Goal: Information Seeking & Learning: Learn about a topic

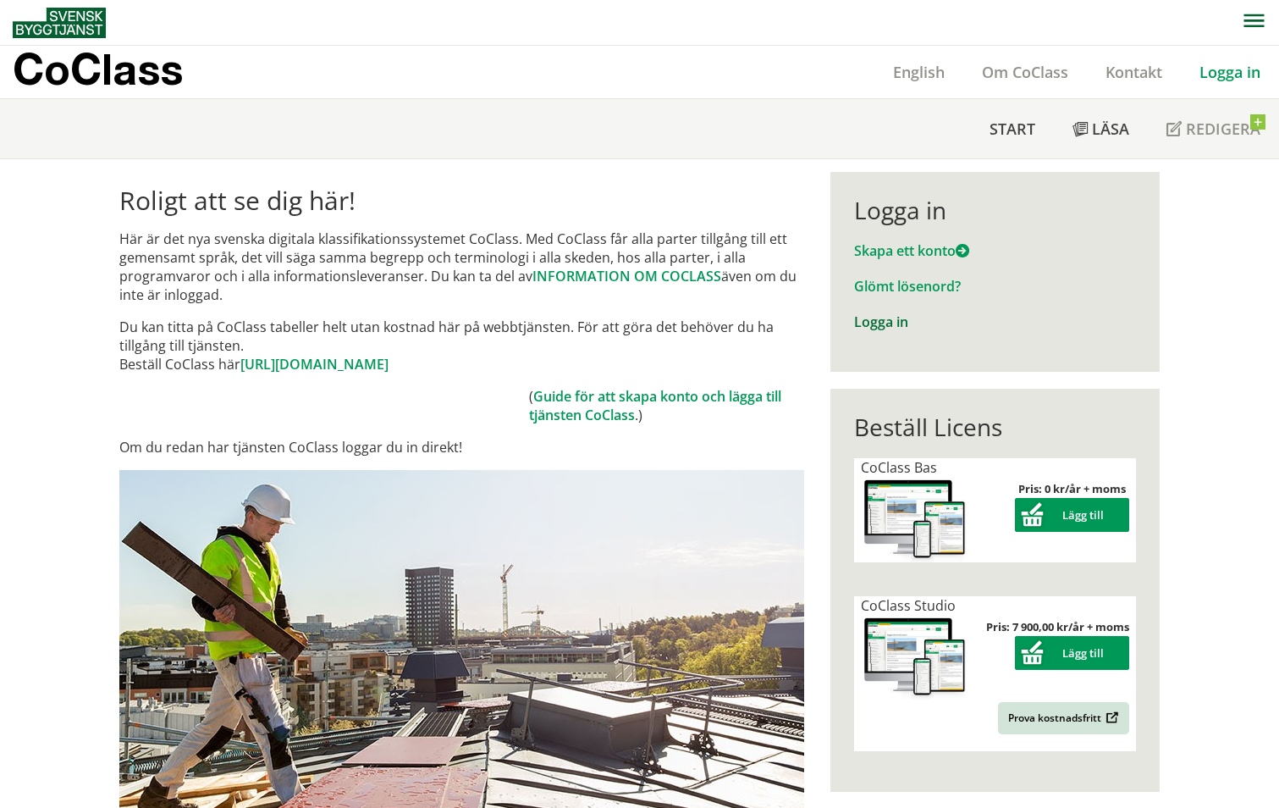
click at [878, 322] on link "Logga in" at bounding box center [881, 321] width 54 height 19
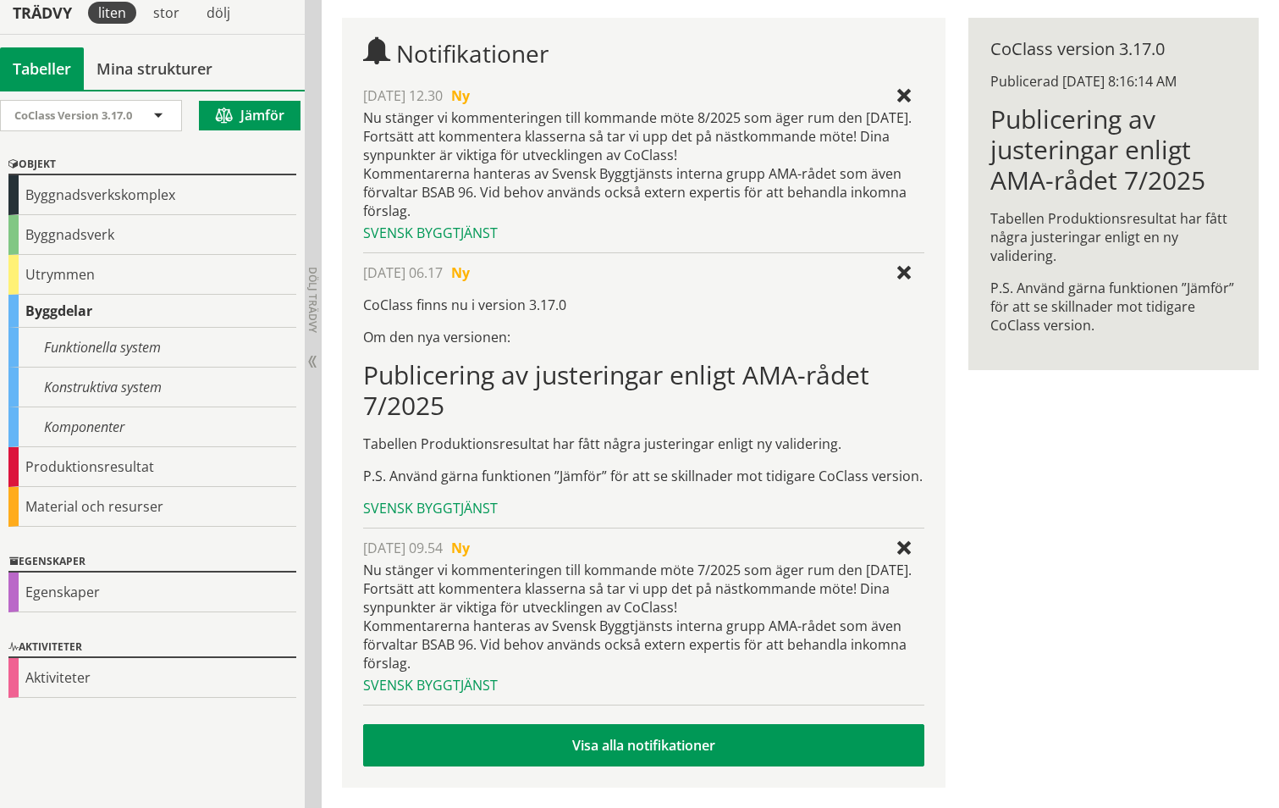
scroll to position [79, 0]
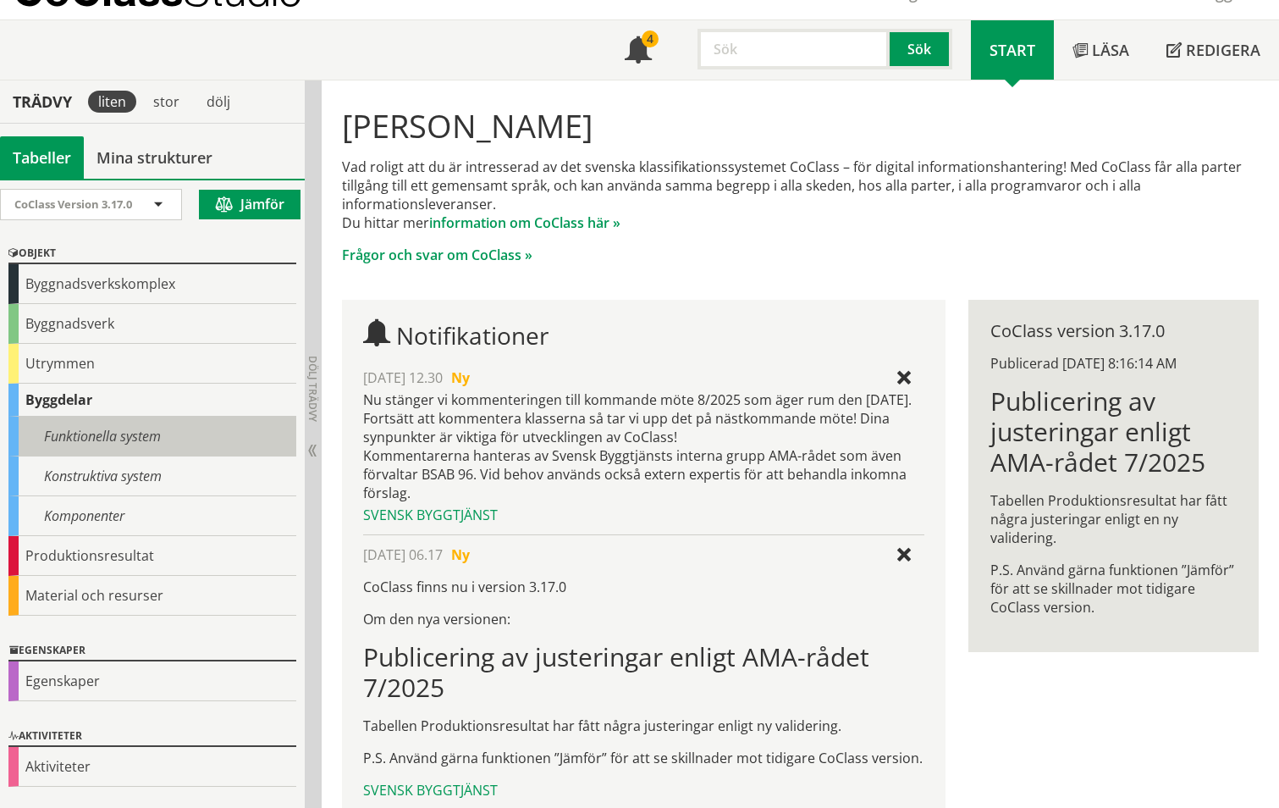
click at [117, 438] on div "Funktionella system" at bounding box center [152, 437] width 288 height 40
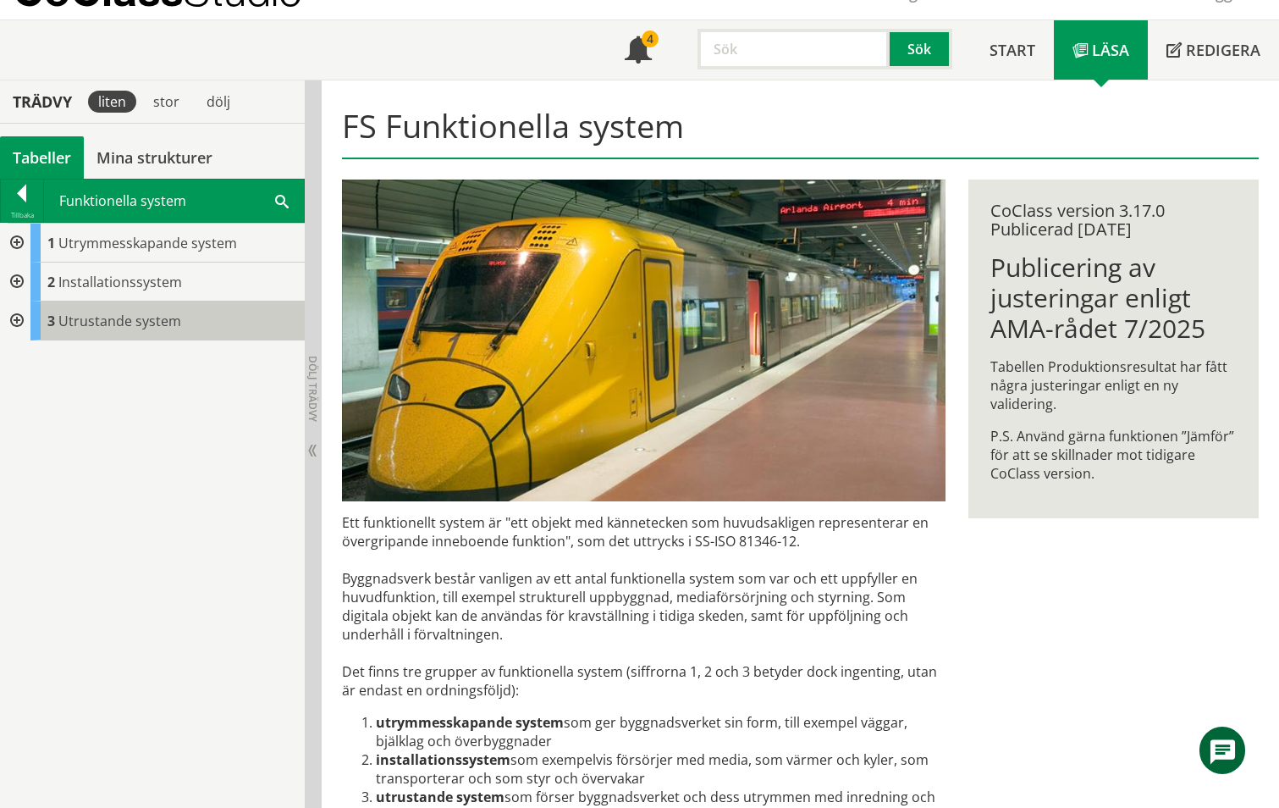
click at [85, 323] on span "Utrustande system" at bounding box center [119, 321] width 123 height 19
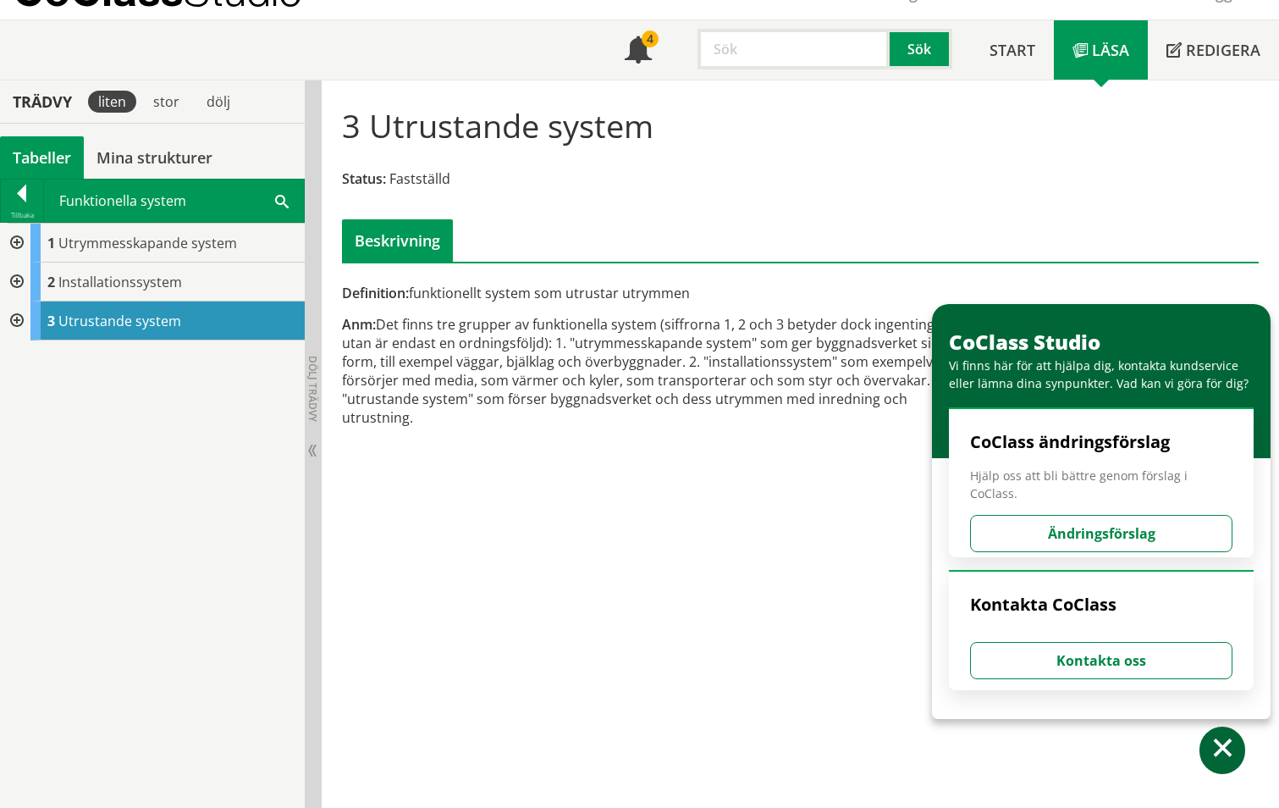
click at [17, 317] on div at bounding box center [15, 320] width 30 height 39
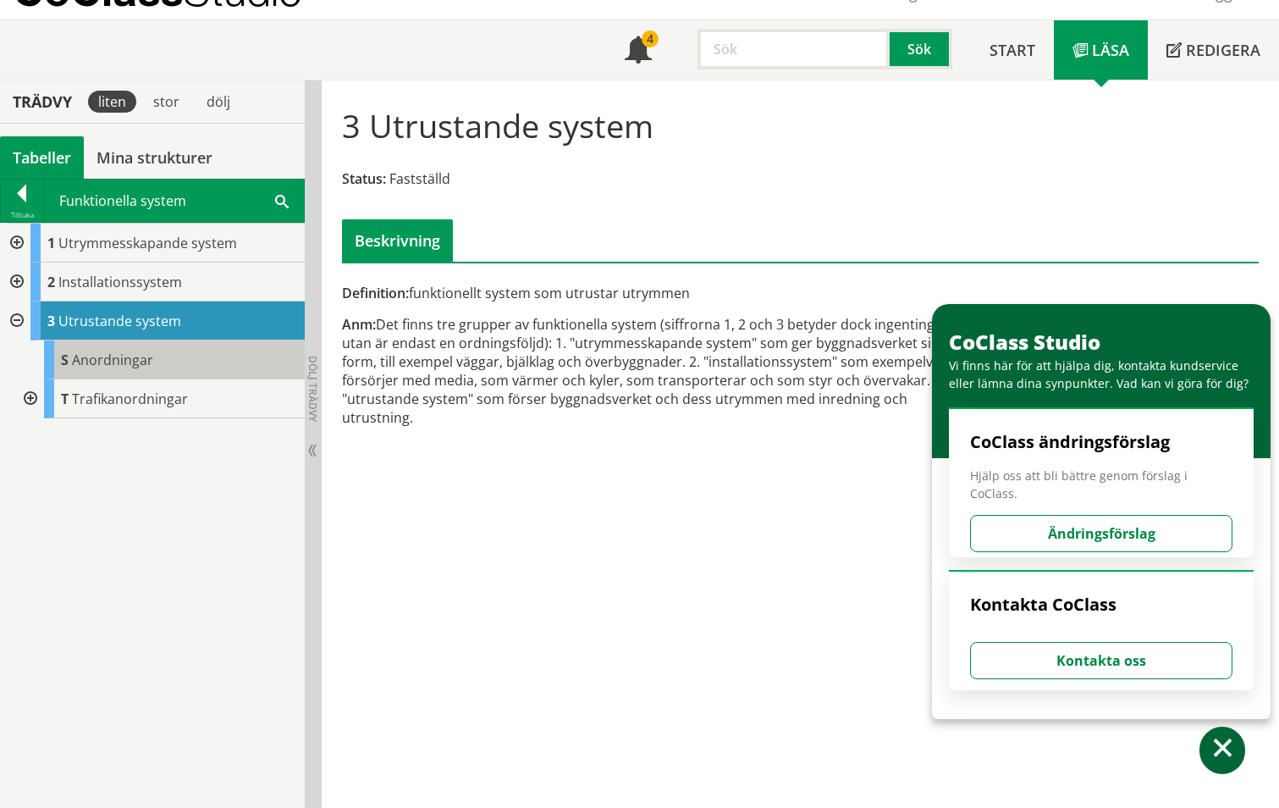
click at [103, 358] on span "Anordningar" at bounding box center [112, 360] width 81 height 19
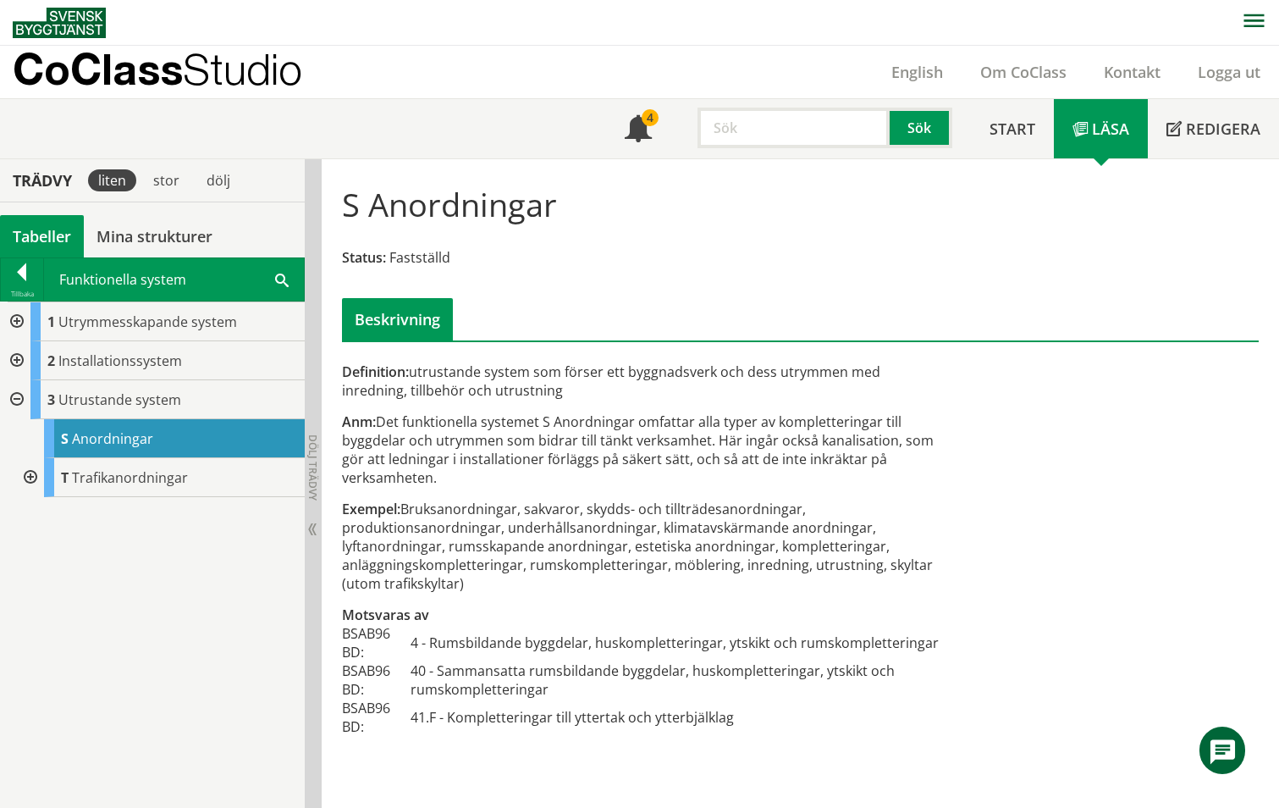
scroll to position [1, 0]
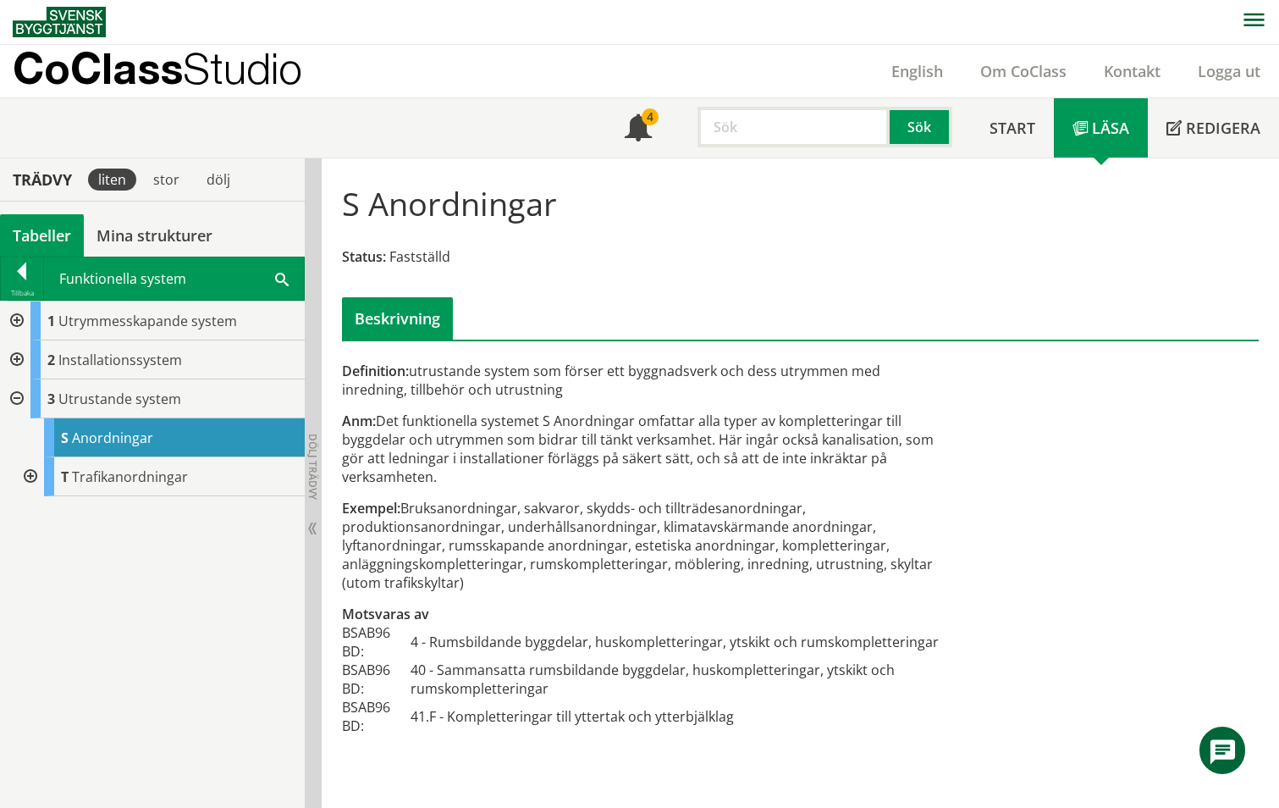
click at [33, 472] on div at bounding box center [29, 476] width 30 height 39
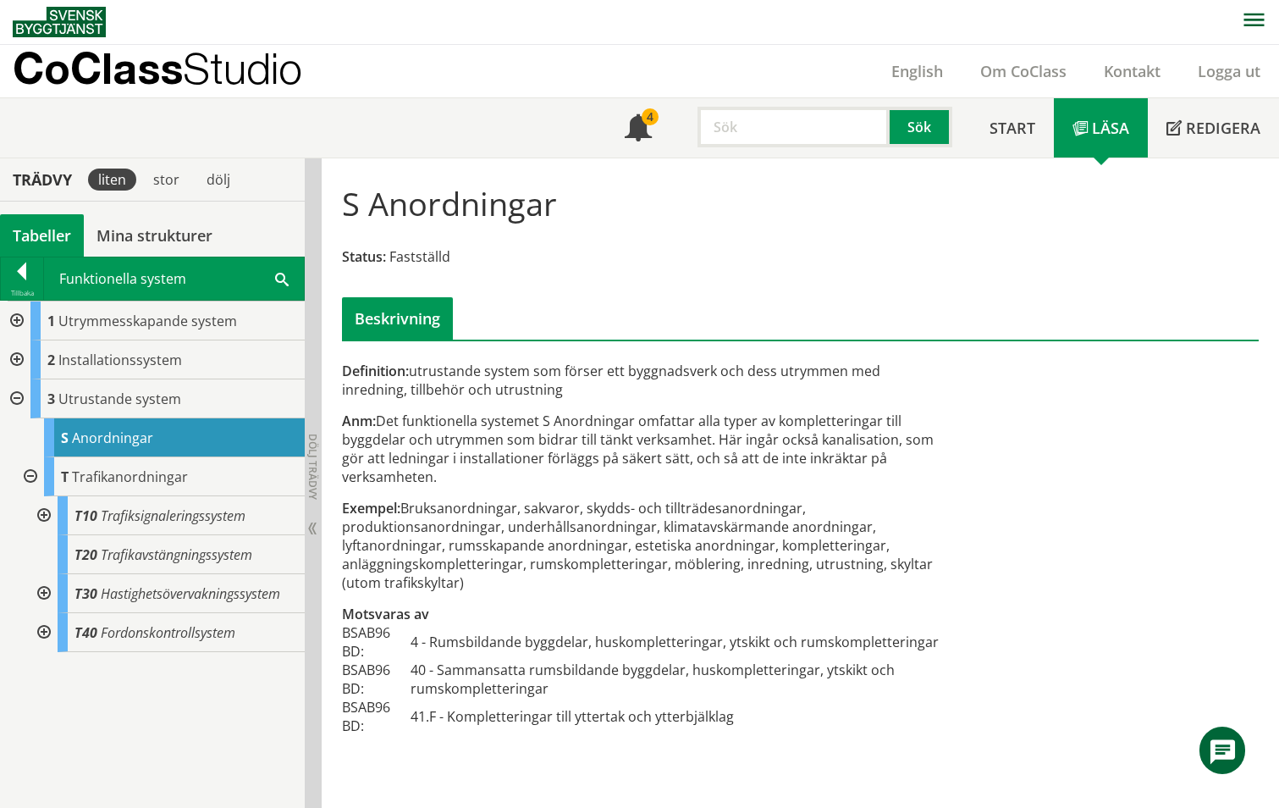
click at [15, 398] on div at bounding box center [15, 398] width 30 height 39
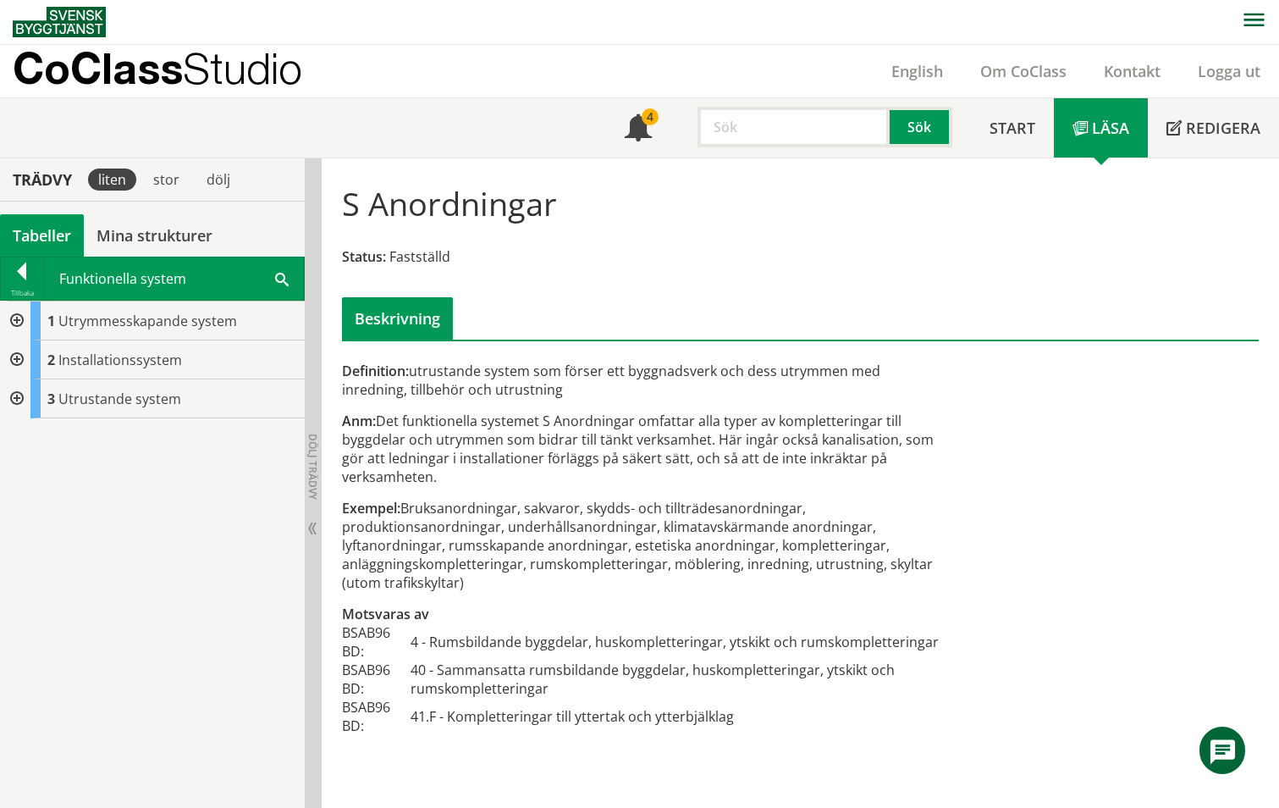
click at [19, 358] on div at bounding box center [15, 359] width 30 height 39
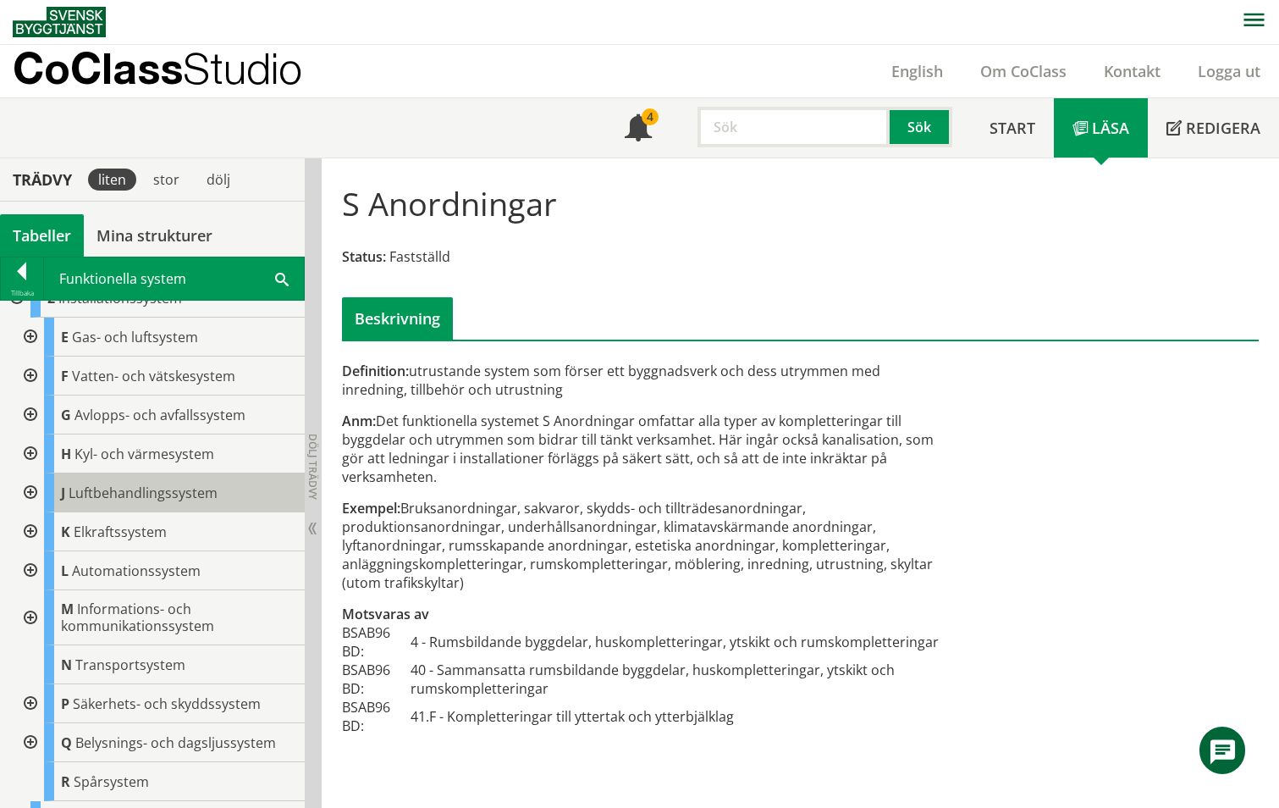
scroll to position [94, 0]
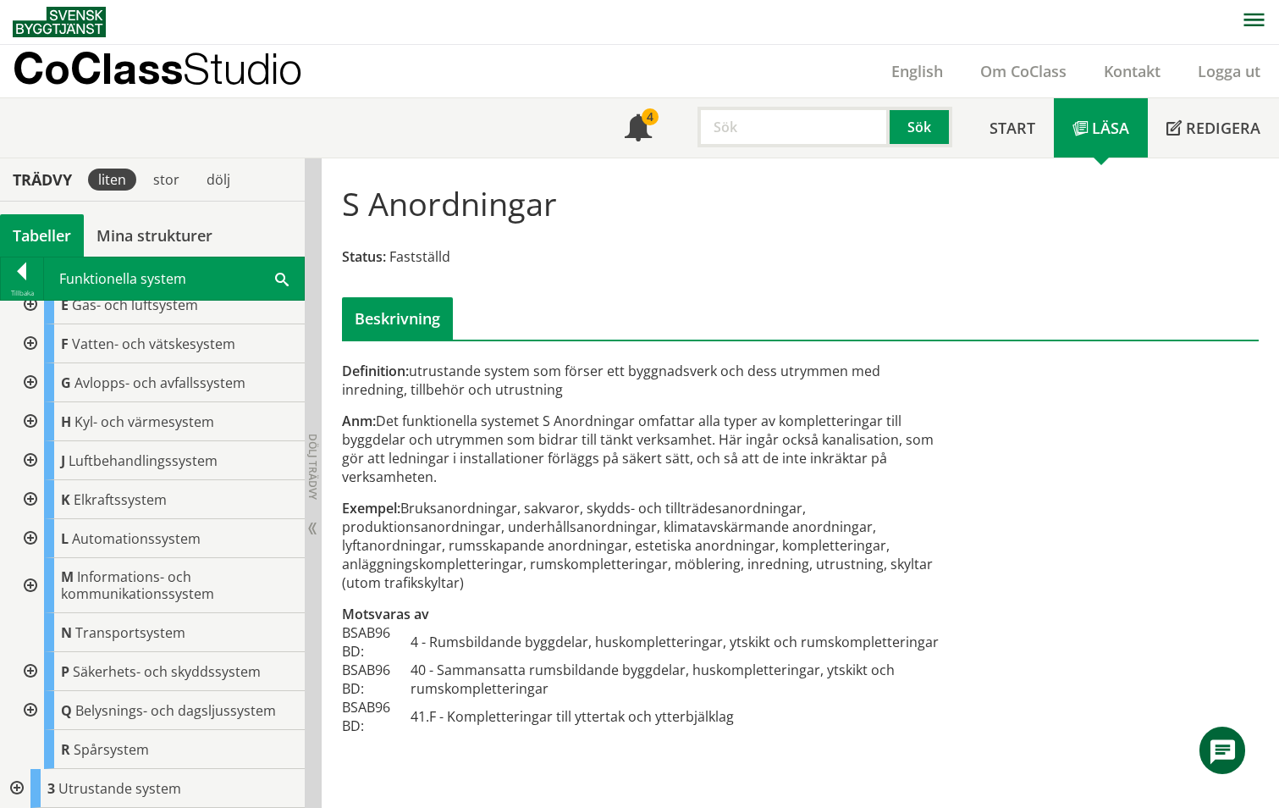
click at [29, 673] on div at bounding box center [29, 671] width 30 height 39
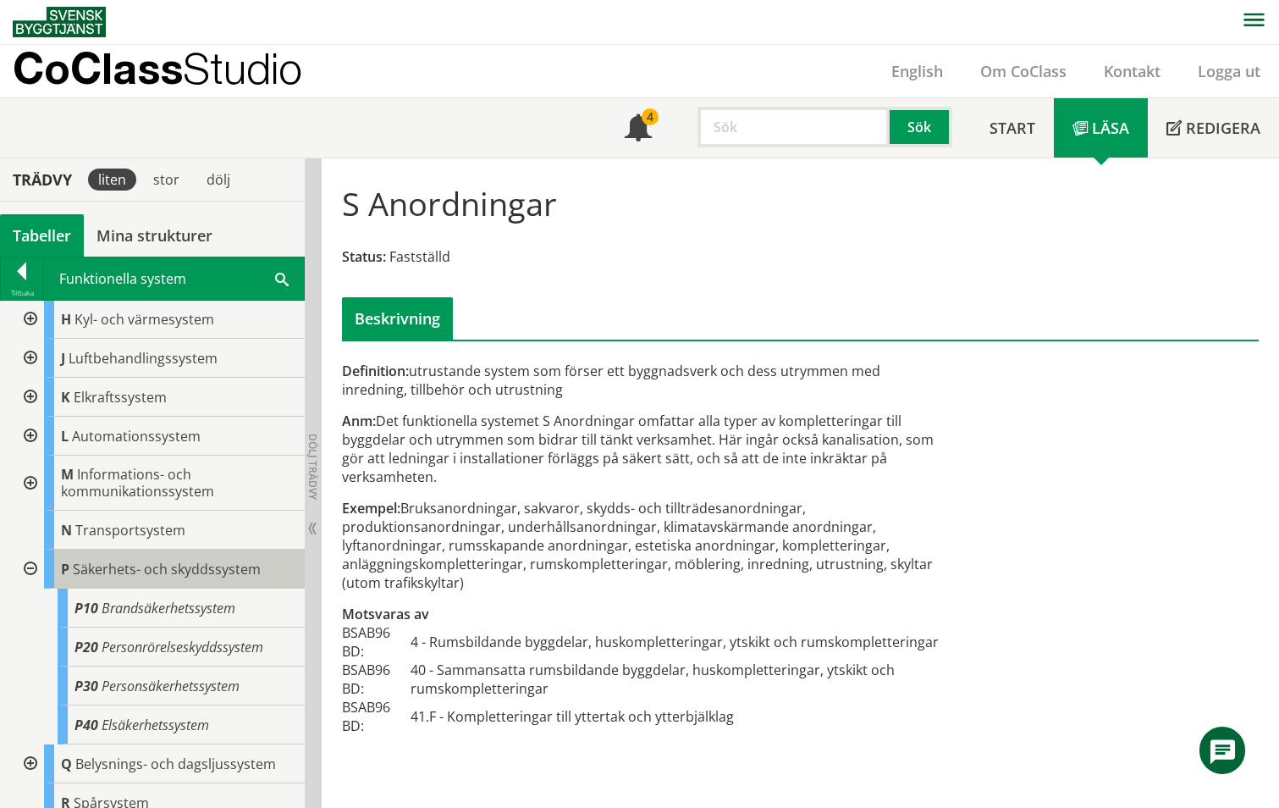
scroll to position [250, 0]
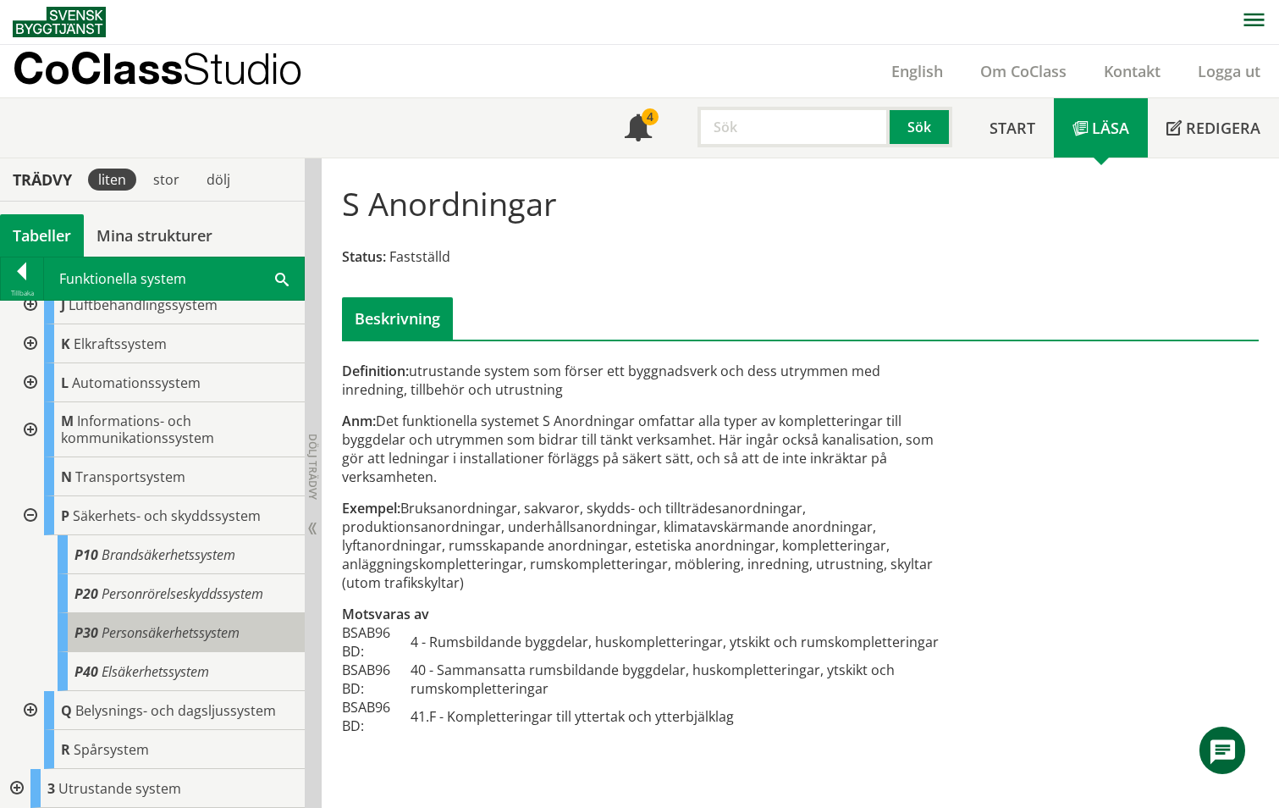
click at [95, 631] on span "P30" at bounding box center [87, 632] width 24 height 19
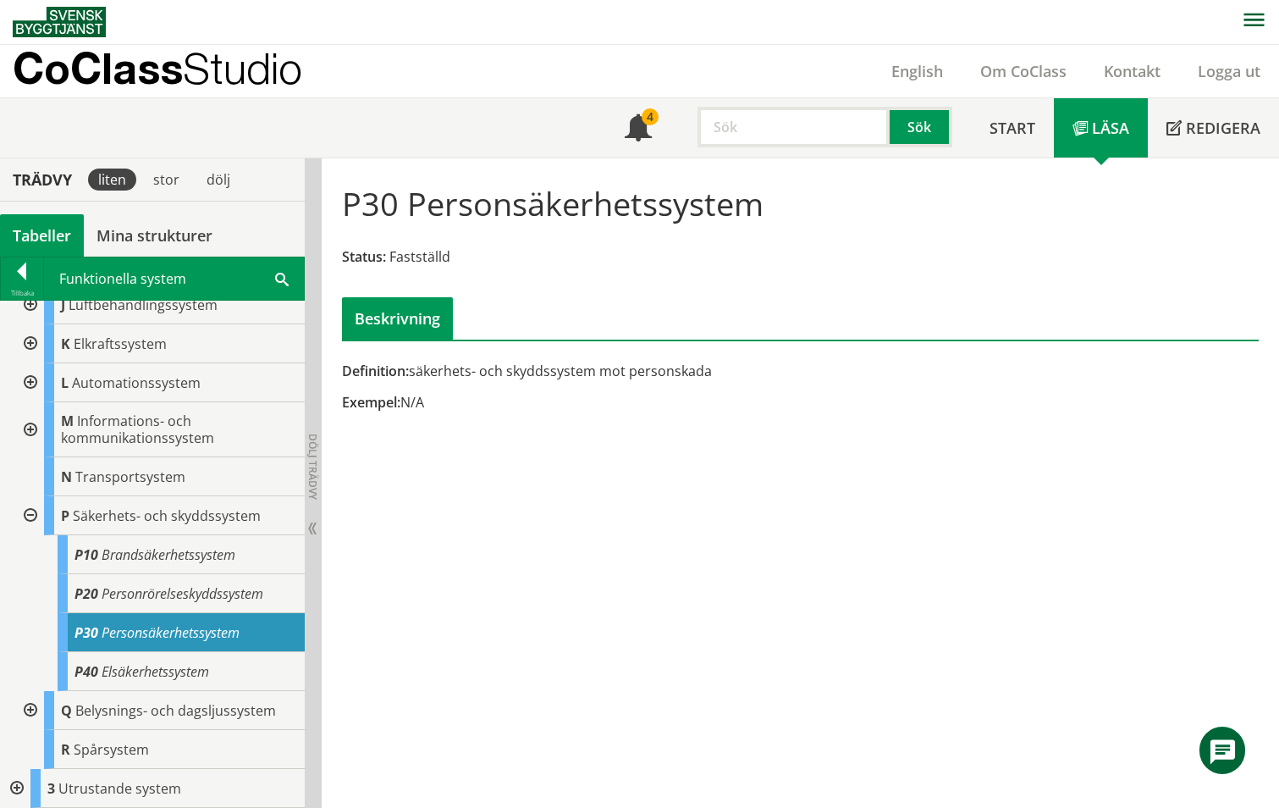
click at [30, 506] on div at bounding box center [29, 515] width 30 height 39
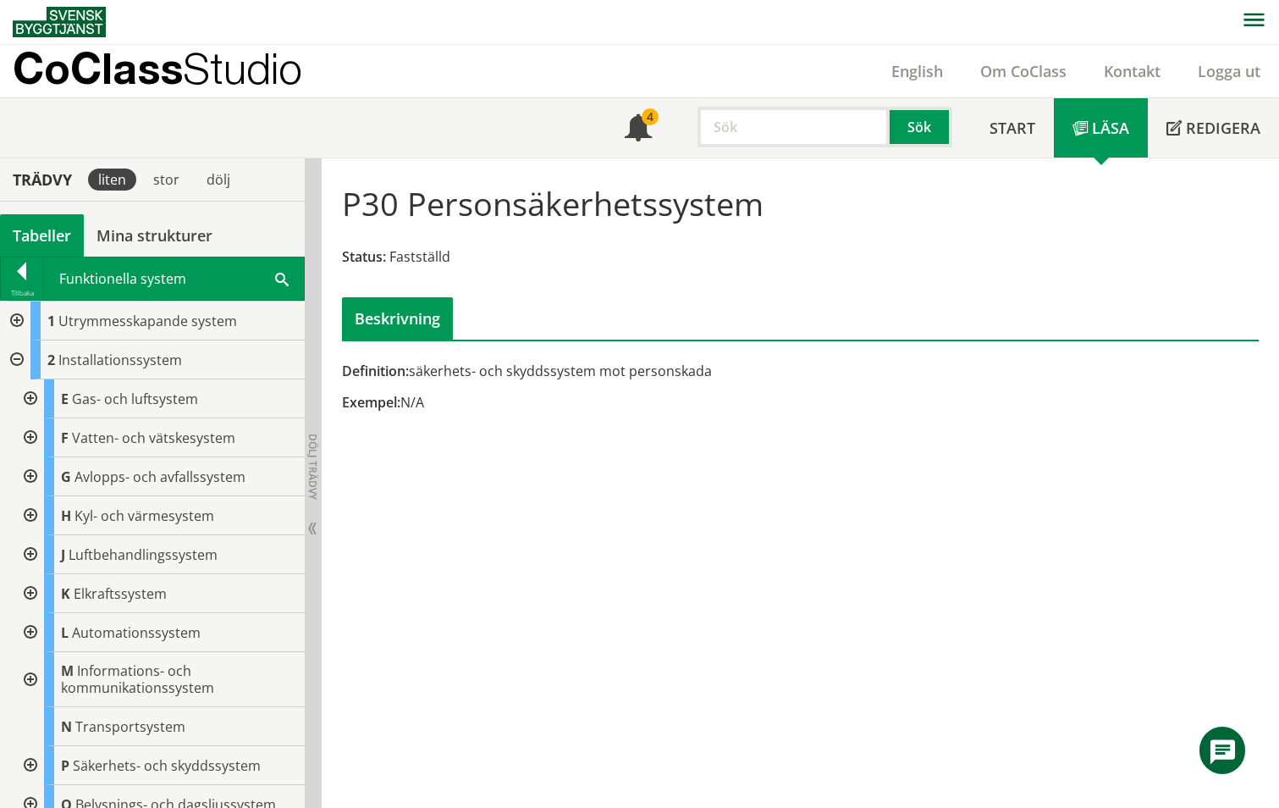
click at [15, 359] on div at bounding box center [15, 359] width 30 height 39
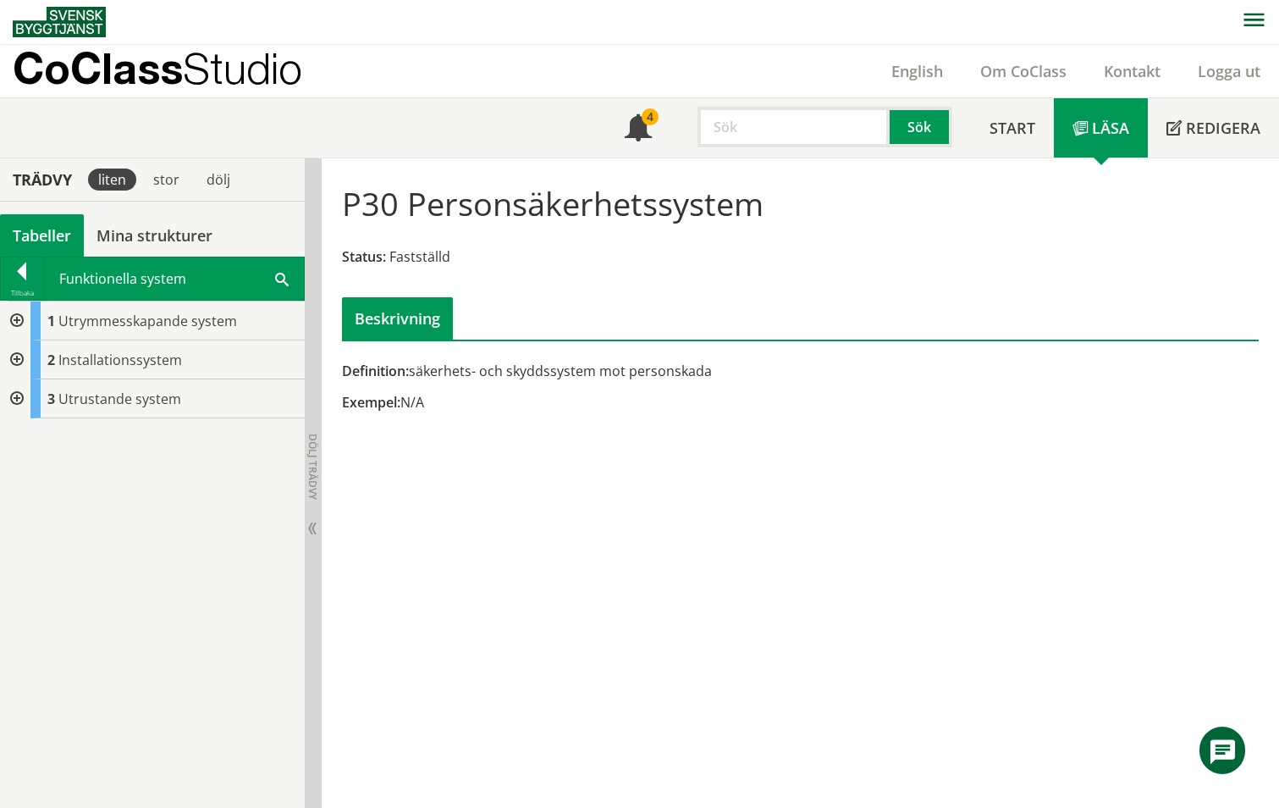
click at [14, 398] on div at bounding box center [15, 398] width 30 height 39
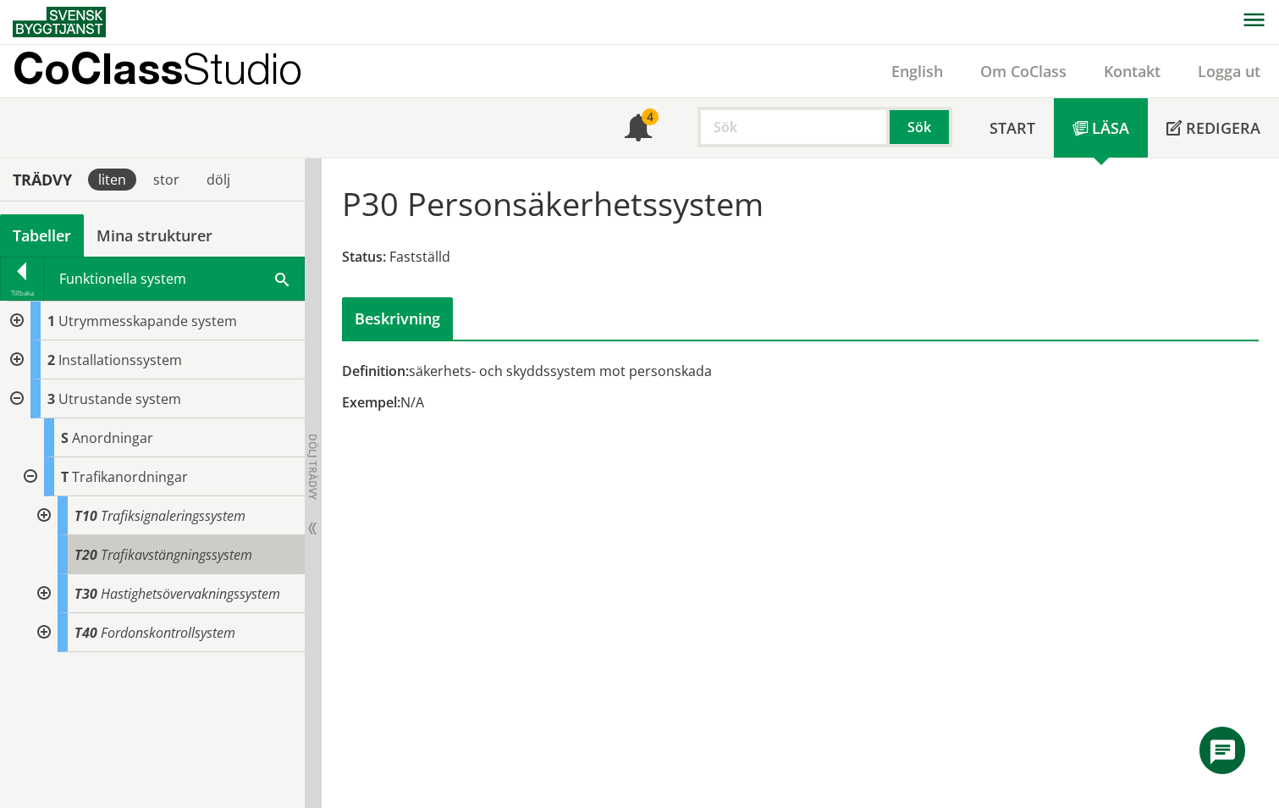
click at [149, 551] on span "Trafikavstängningssystem" at bounding box center [177, 554] width 152 height 19
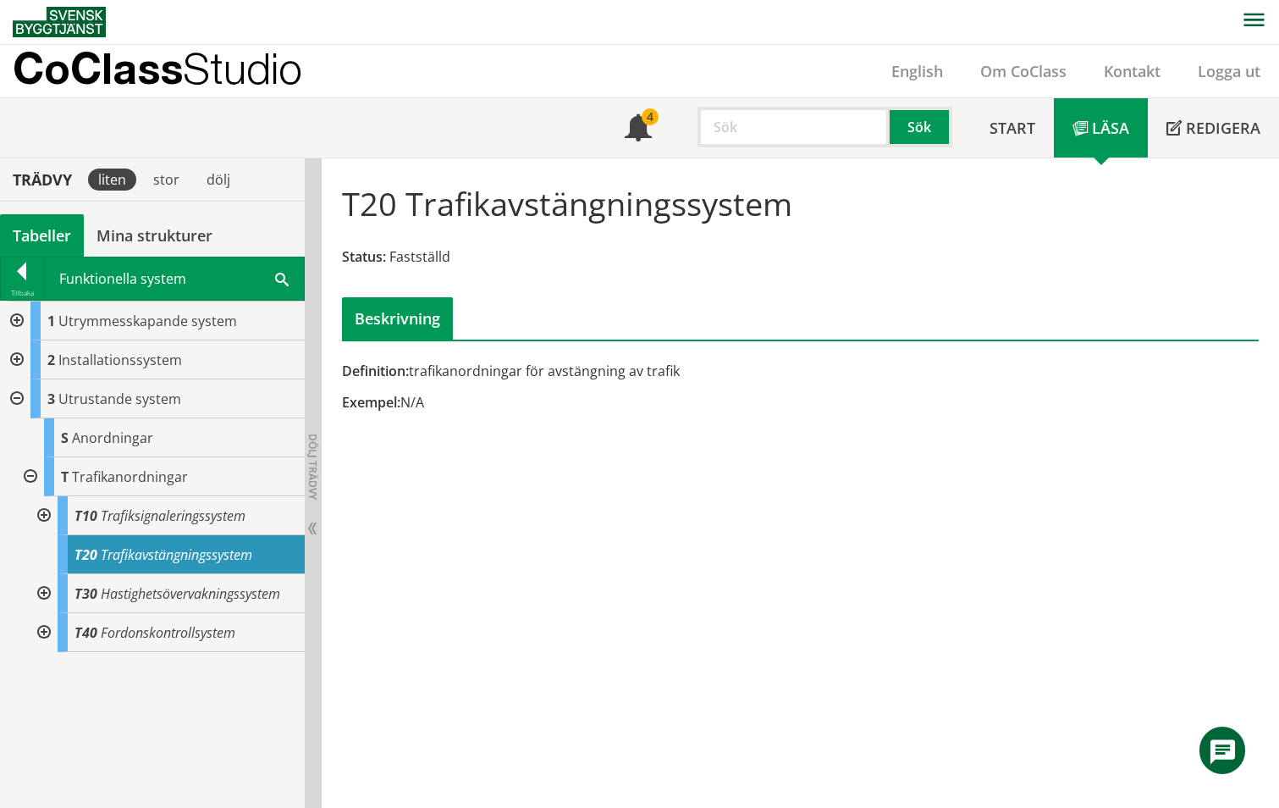
click at [47, 514] on div at bounding box center [42, 515] width 30 height 39
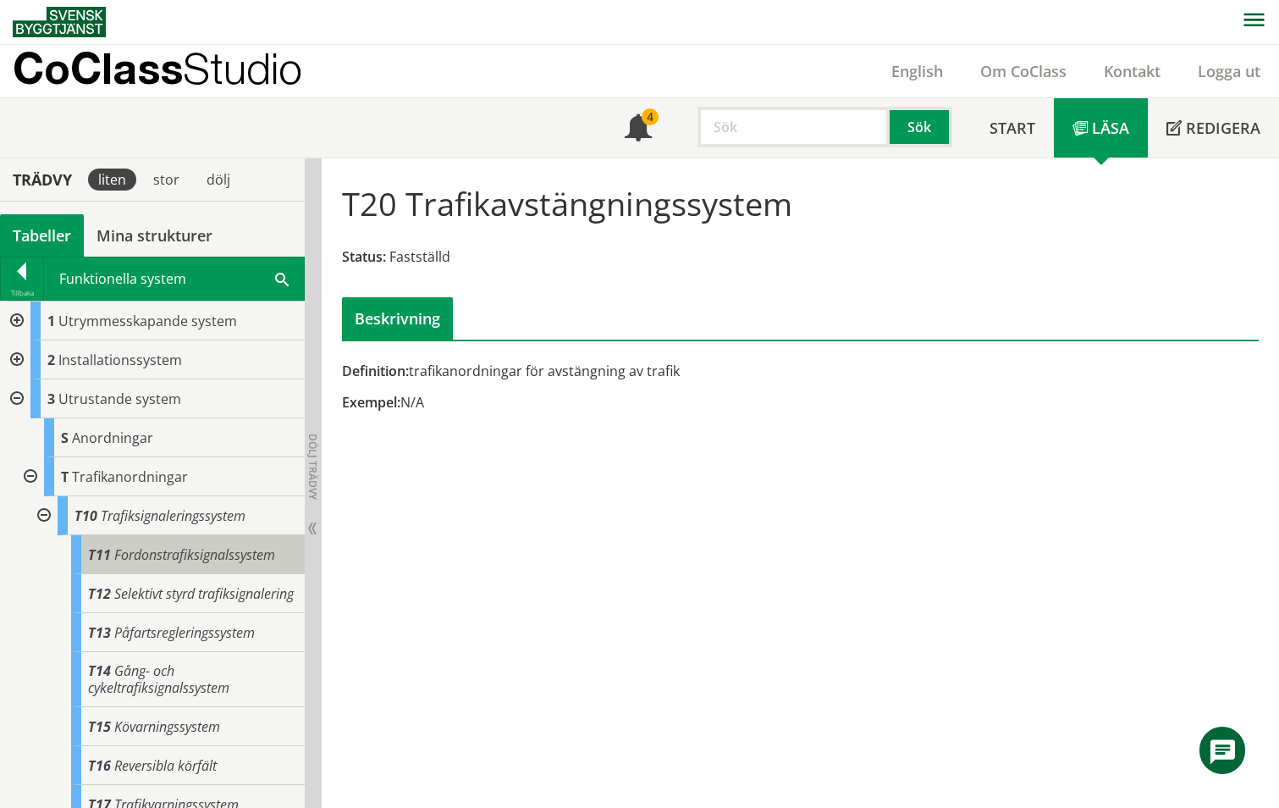
scroll to position [149, 0]
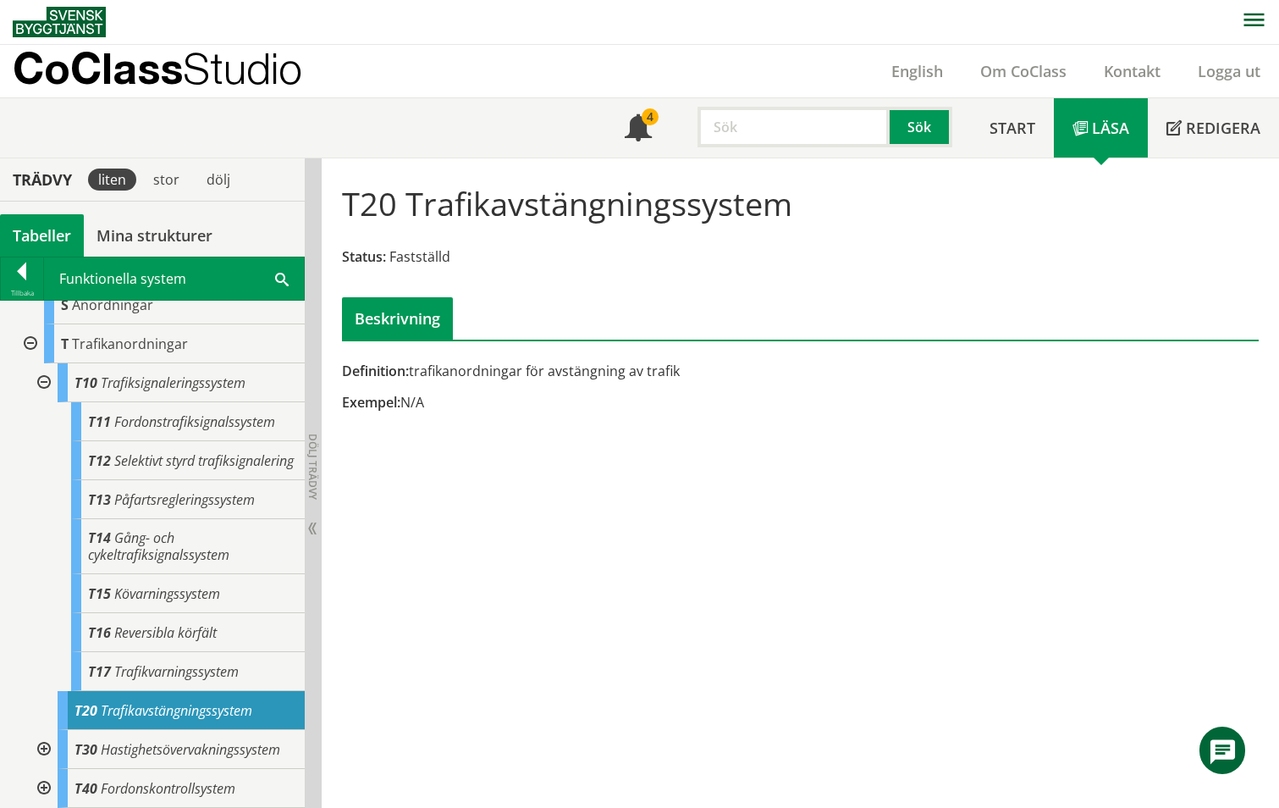
click at [43, 363] on div at bounding box center [42, 382] width 30 height 39
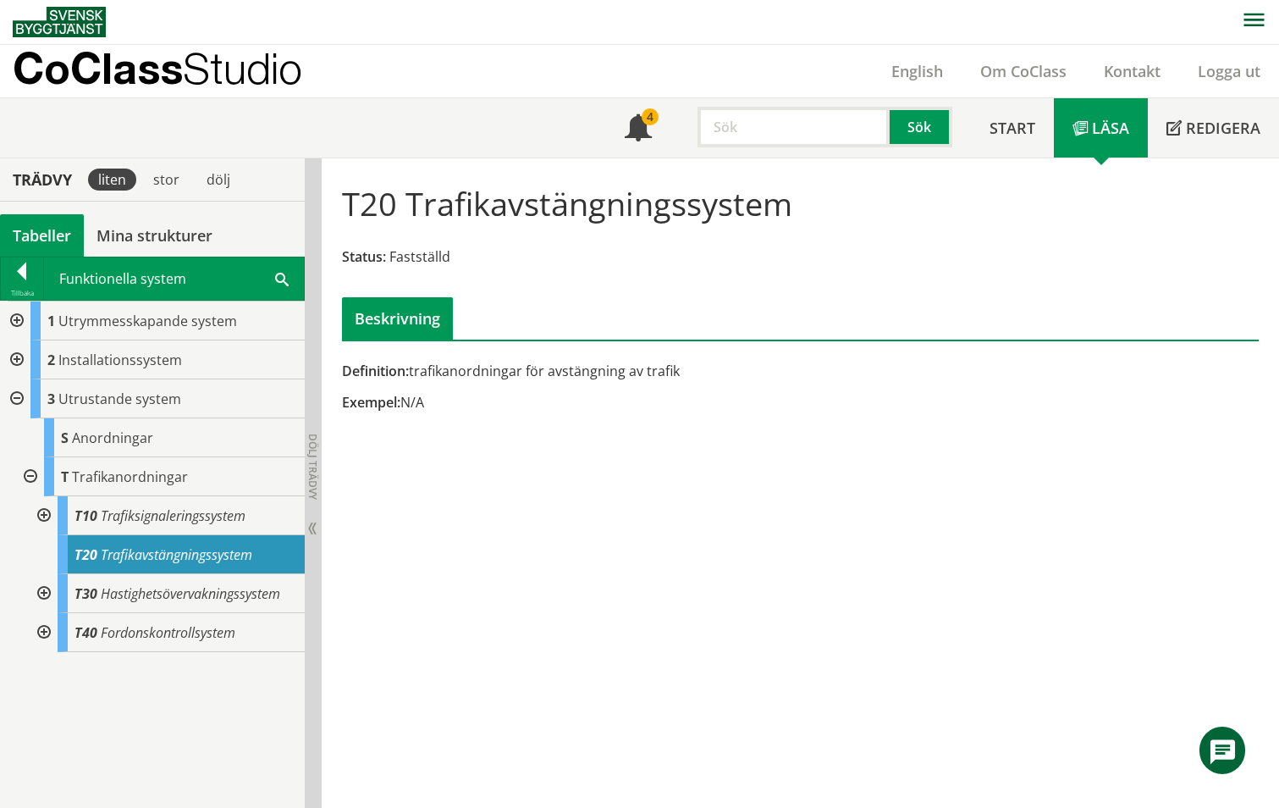
click at [29, 476] on div at bounding box center [29, 476] width 30 height 39
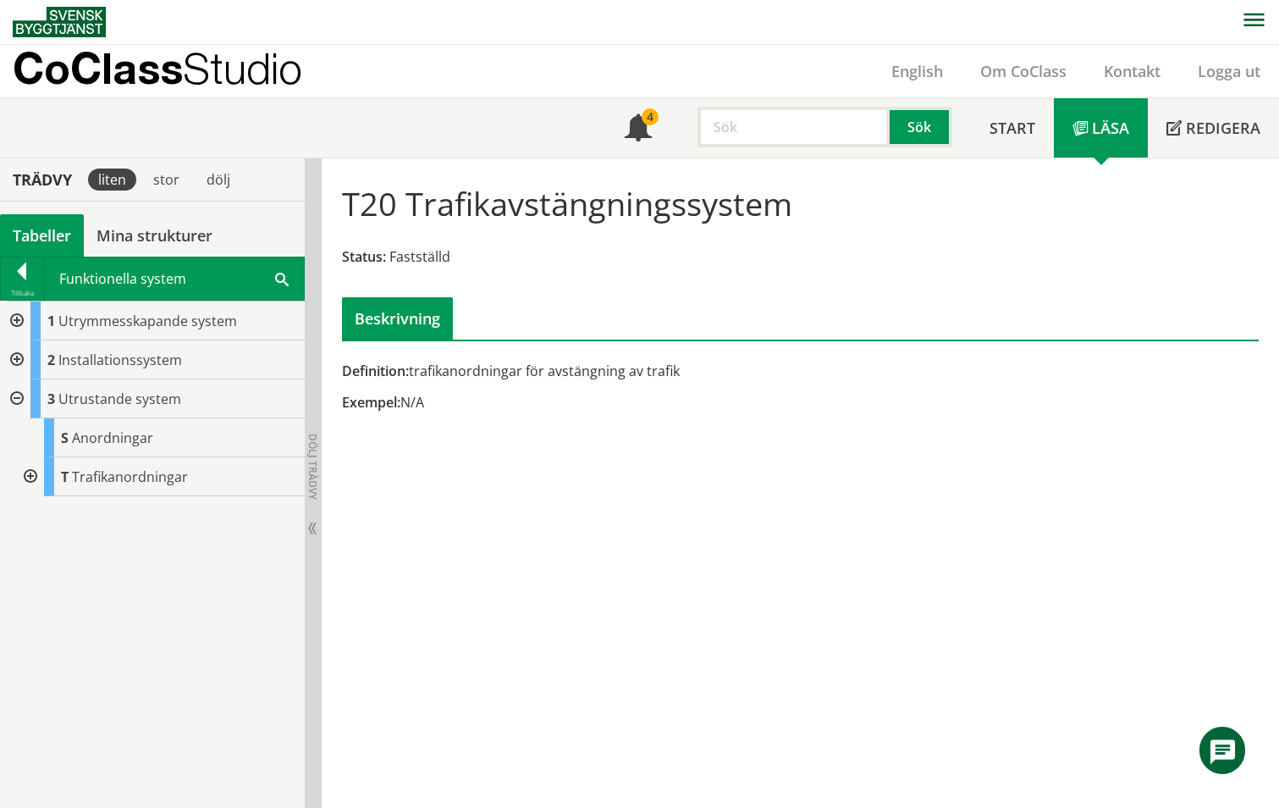
click at [18, 395] on div at bounding box center [15, 398] width 30 height 39
click at [728, 125] on input "text" at bounding box center [794, 127] width 192 height 41
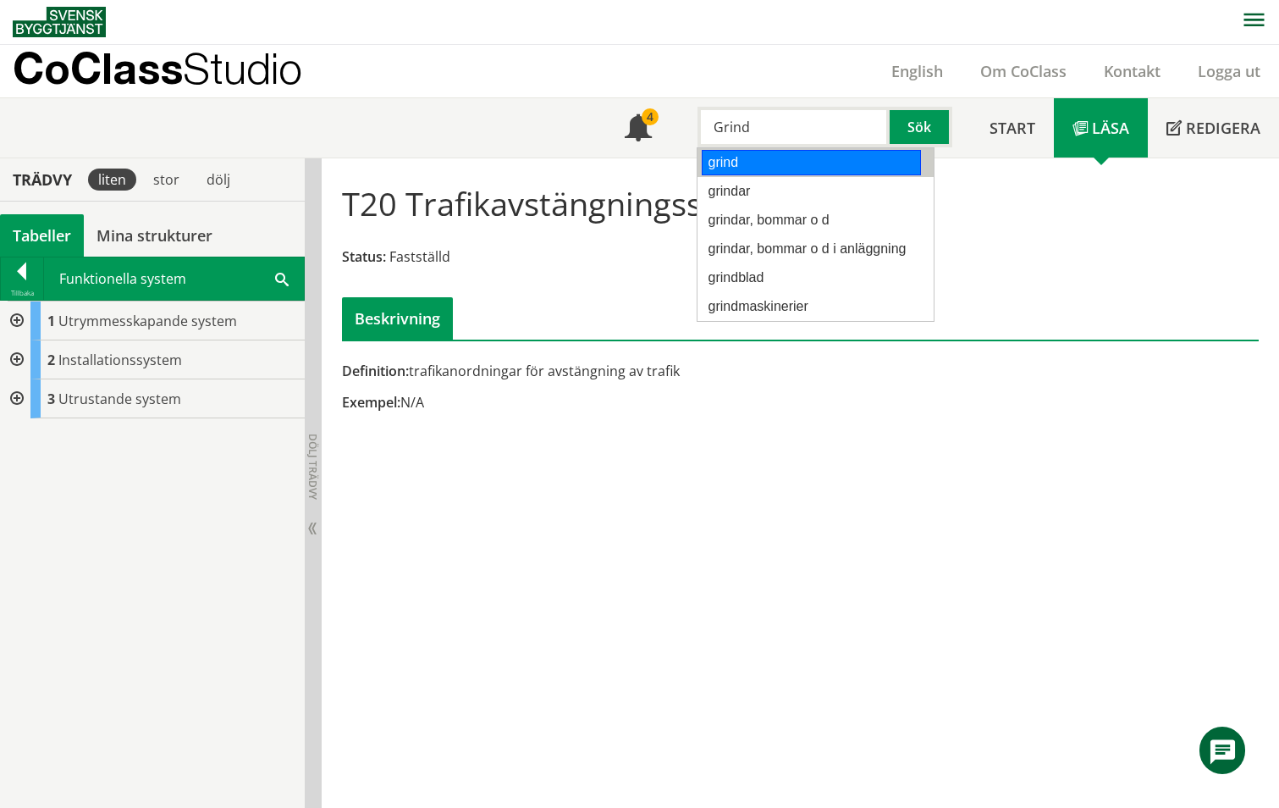
click at [721, 156] on div "grind" at bounding box center [811, 162] width 219 height 25
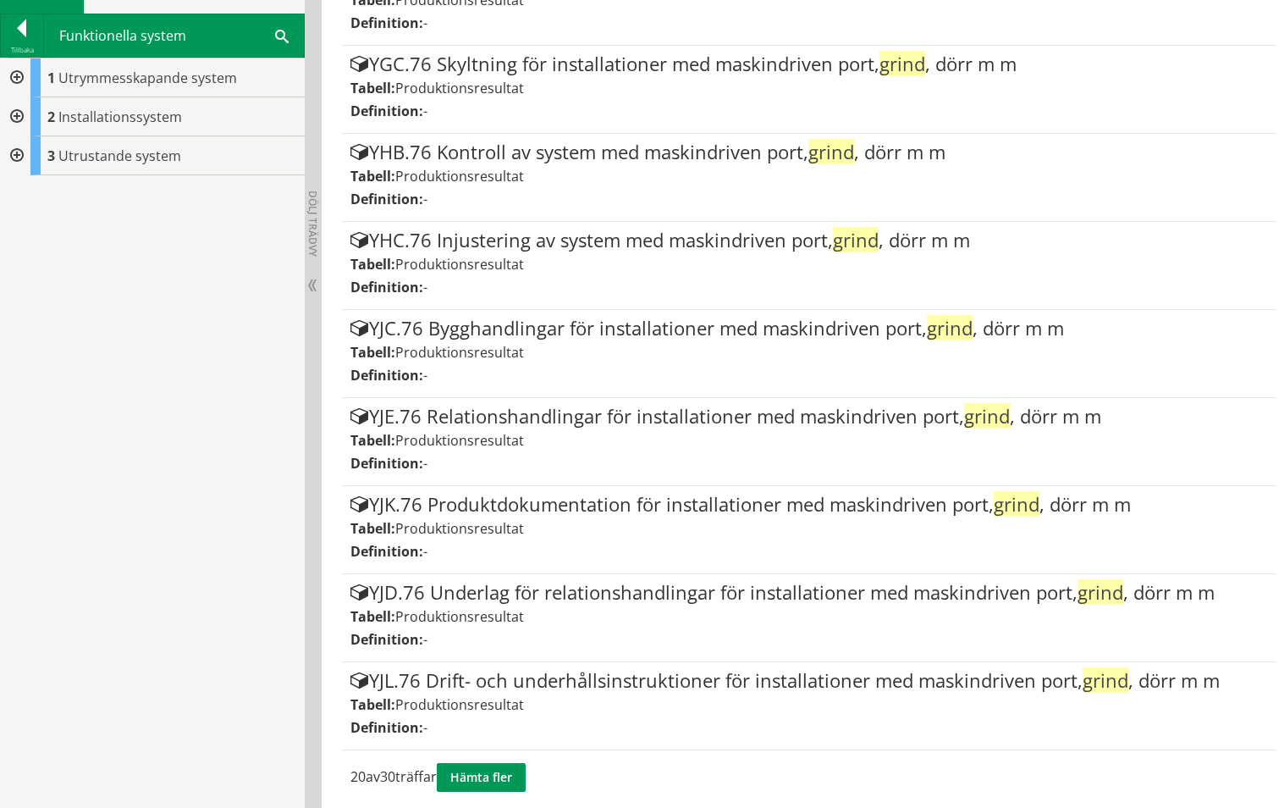
scroll to position [1532, 0]
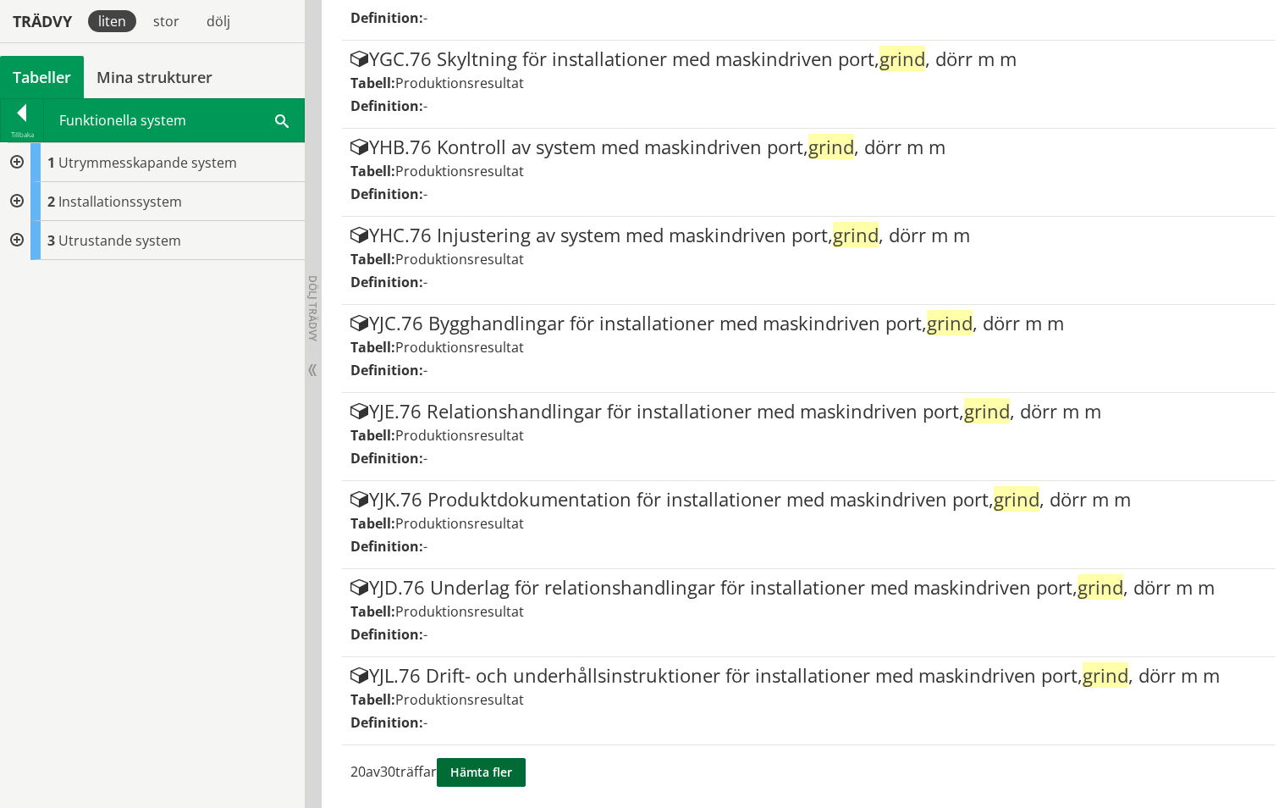
type input "grind"
click at [497, 773] on button "Hämta fler" at bounding box center [481, 772] width 89 height 29
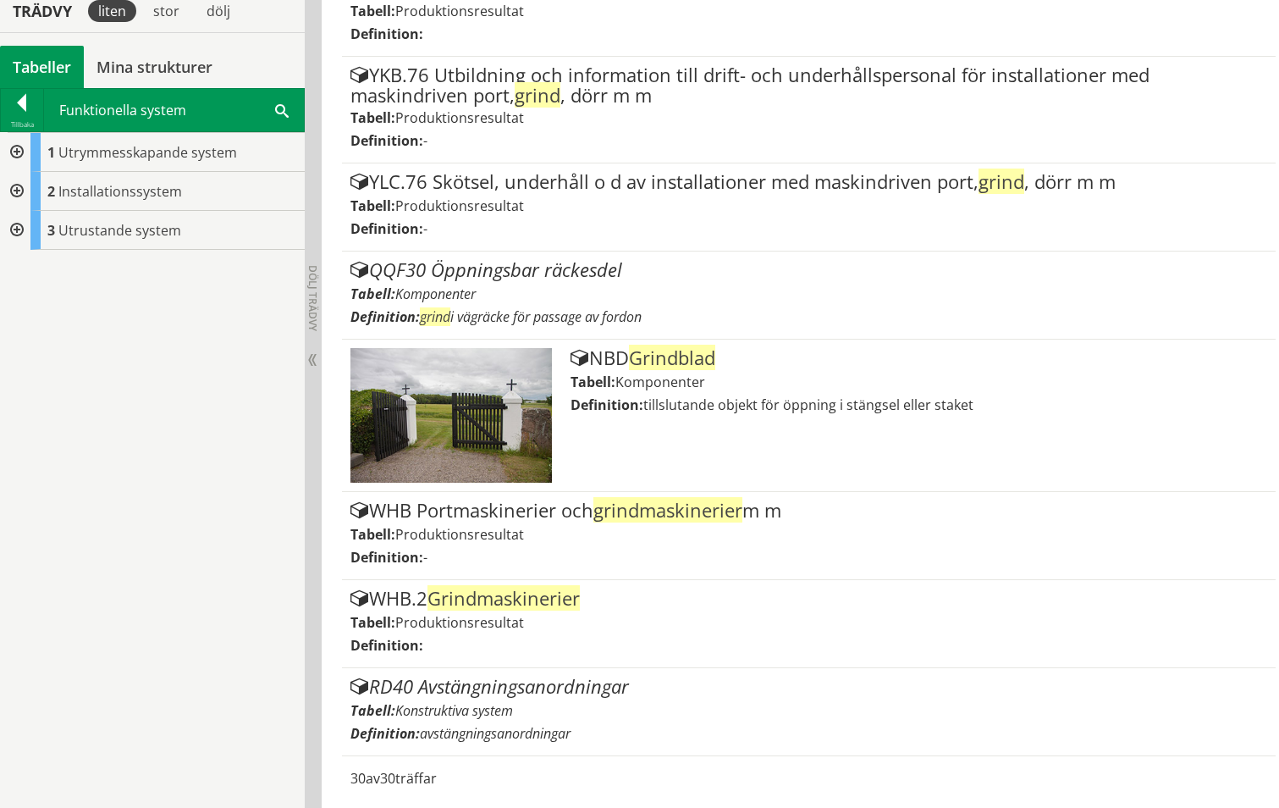
scroll to position [2485, 0]
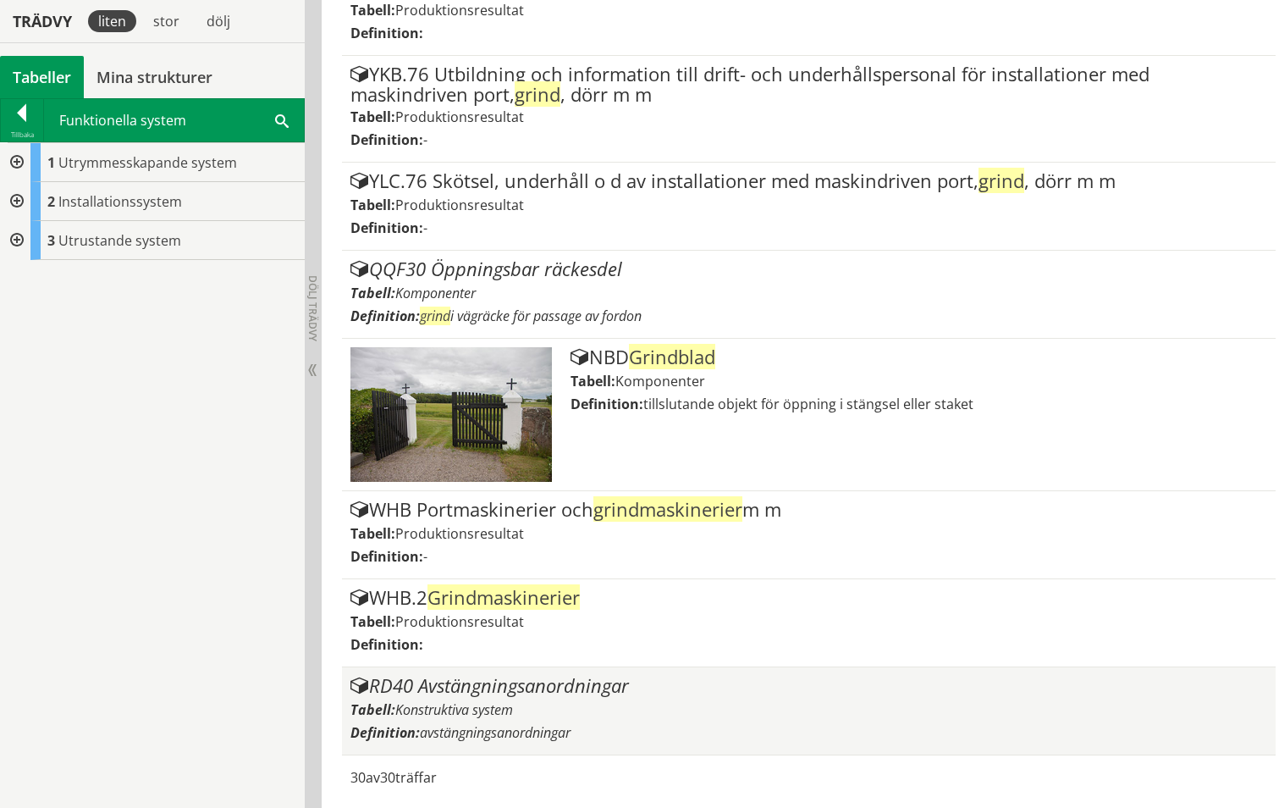
click at [475, 688] on div "RD40 Avstängningsanordningar" at bounding box center [810, 686] width 918 height 20
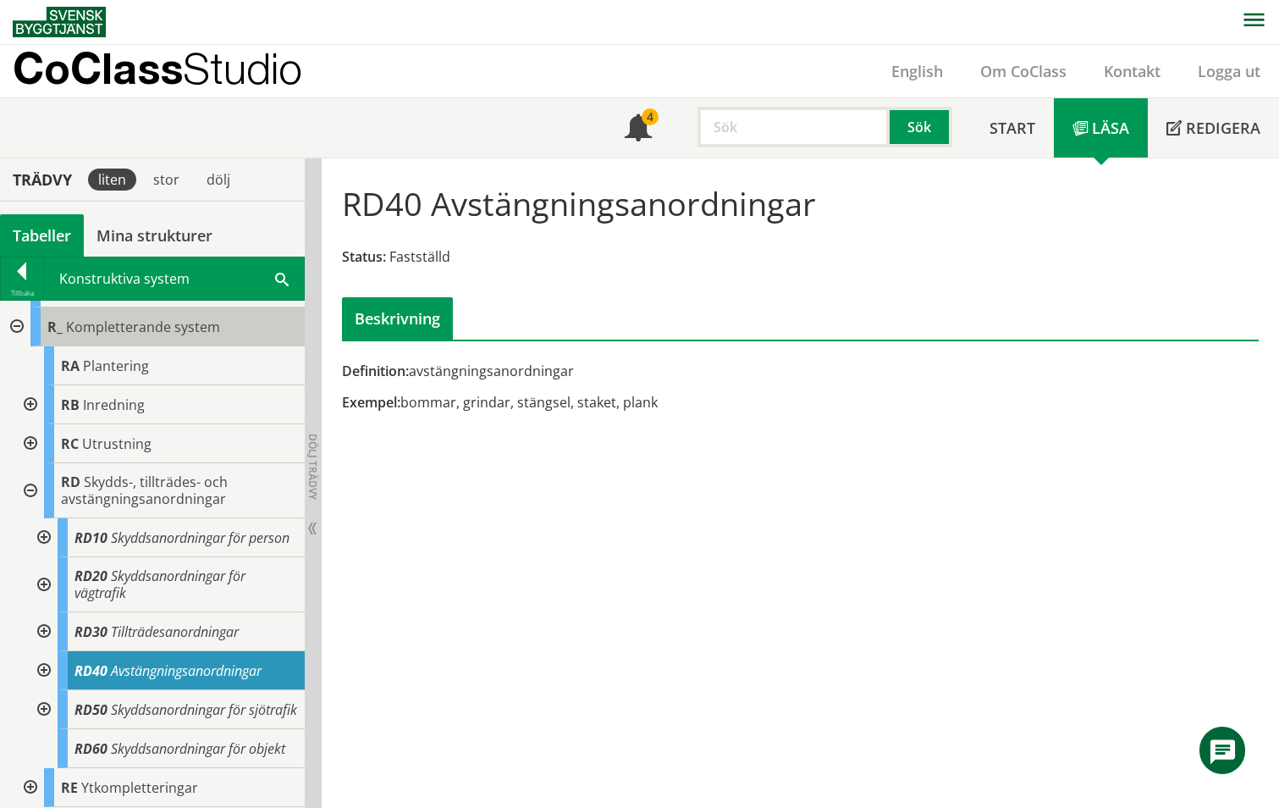
scroll to position [486, 0]
click at [44, 652] on div at bounding box center [42, 671] width 30 height 39
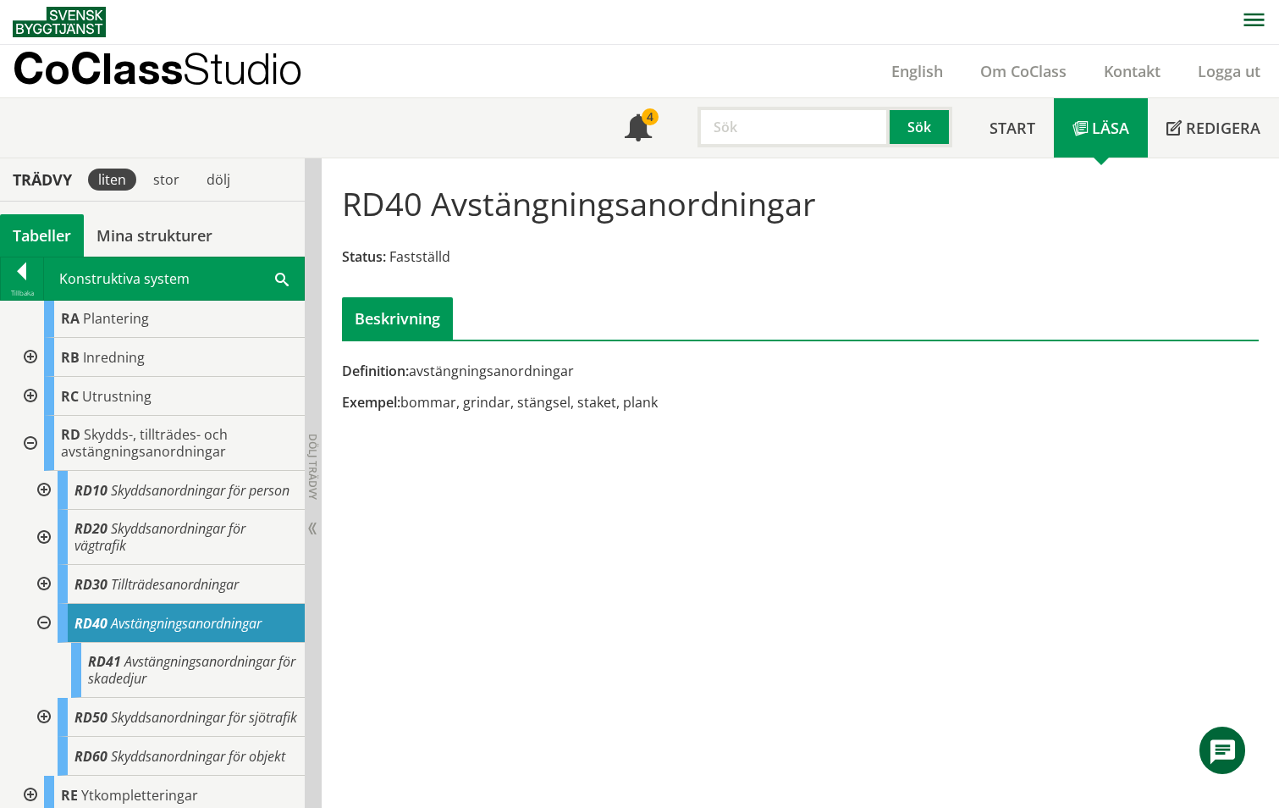
scroll to position [487, 0]
click at [44, 641] on div at bounding box center [42, 622] width 30 height 39
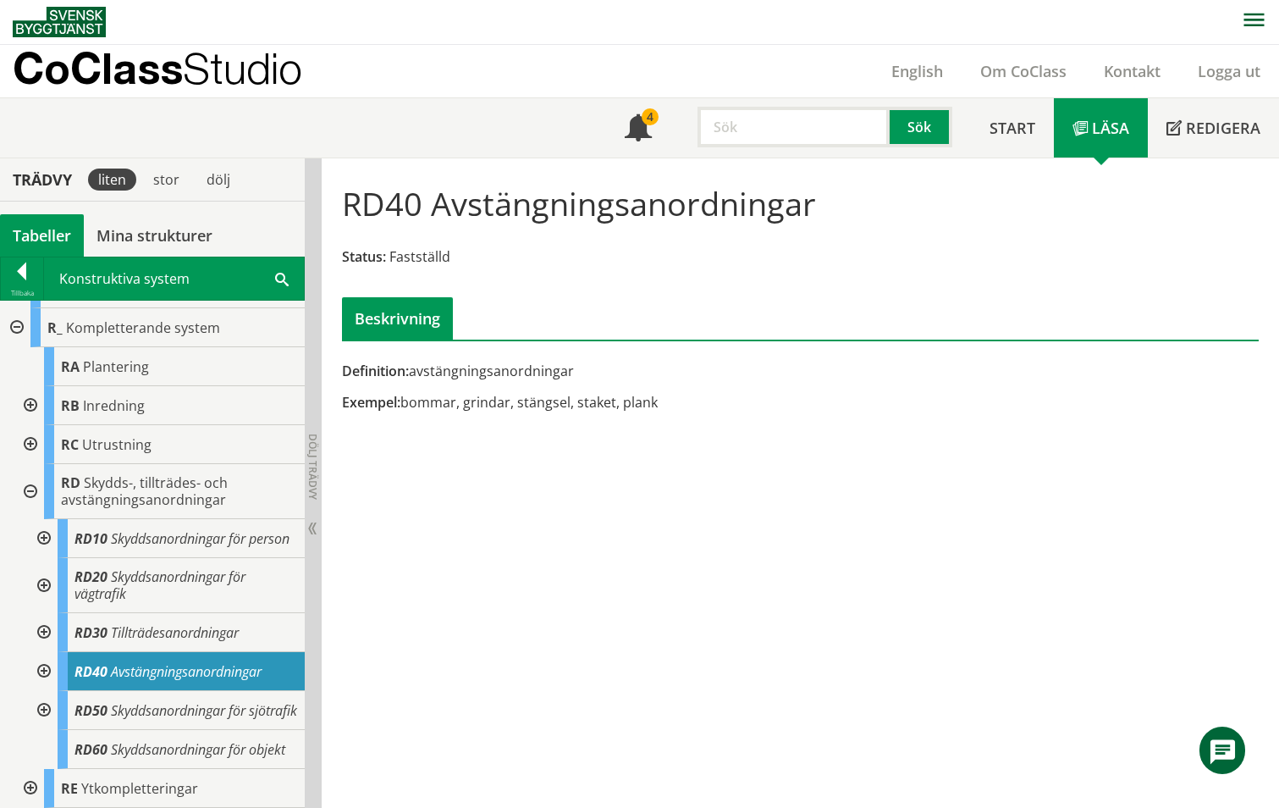
click at [51, 613] on div at bounding box center [42, 632] width 30 height 39
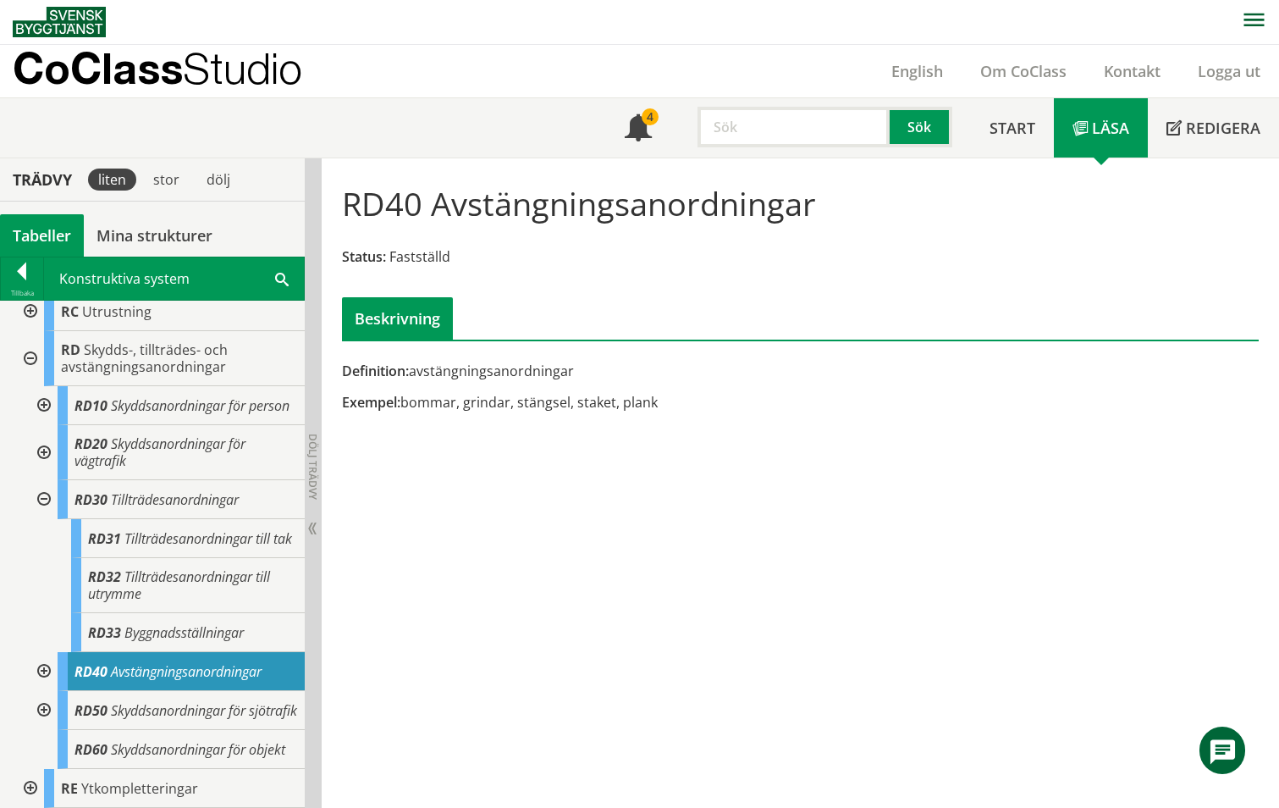
scroll to position [635, 0]
click at [45, 480] on div at bounding box center [42, 499] width 30 height 39
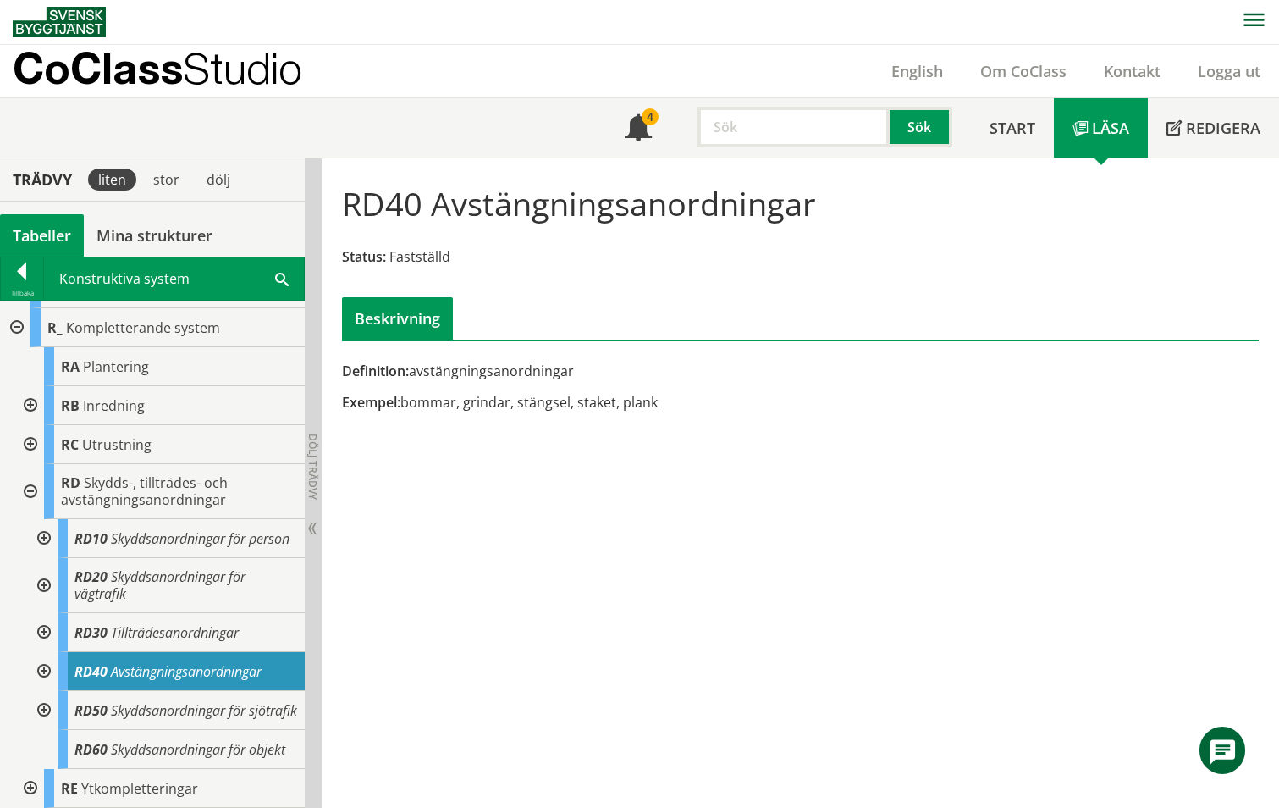
click at [43, 558] on div at bounding box center [42, 585] width 30 height 55
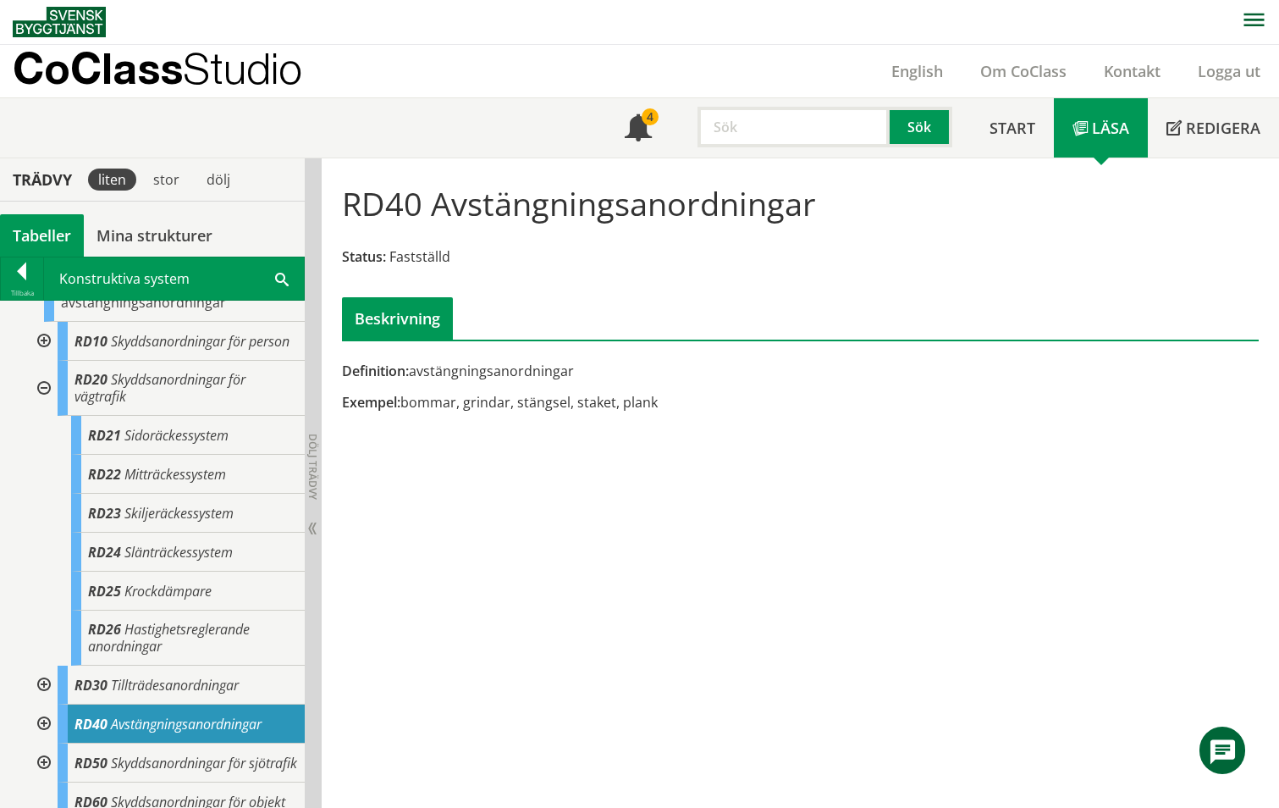
click at [47, 401] on div at bounding box center [42, 388] width 30 height 55
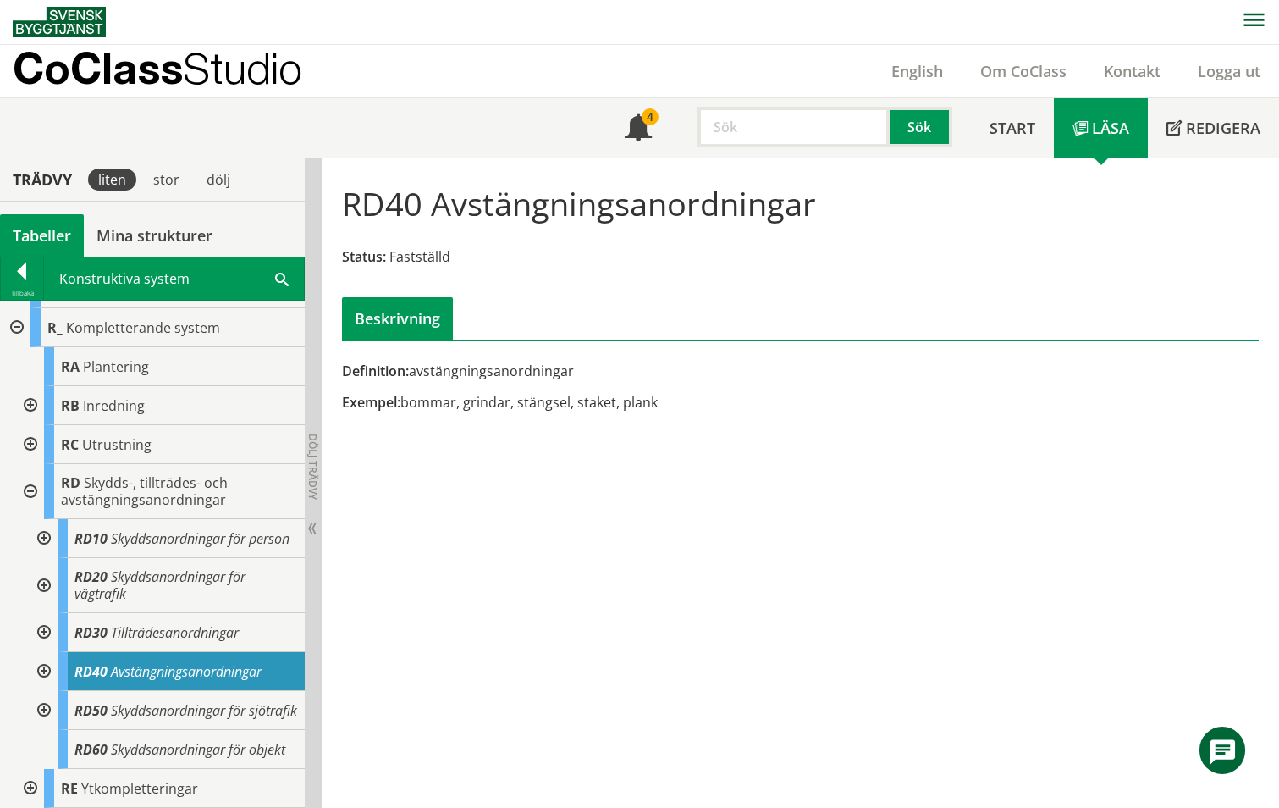
click at [43, 519] on div at bounding box center [42, 538] width 30 height 39
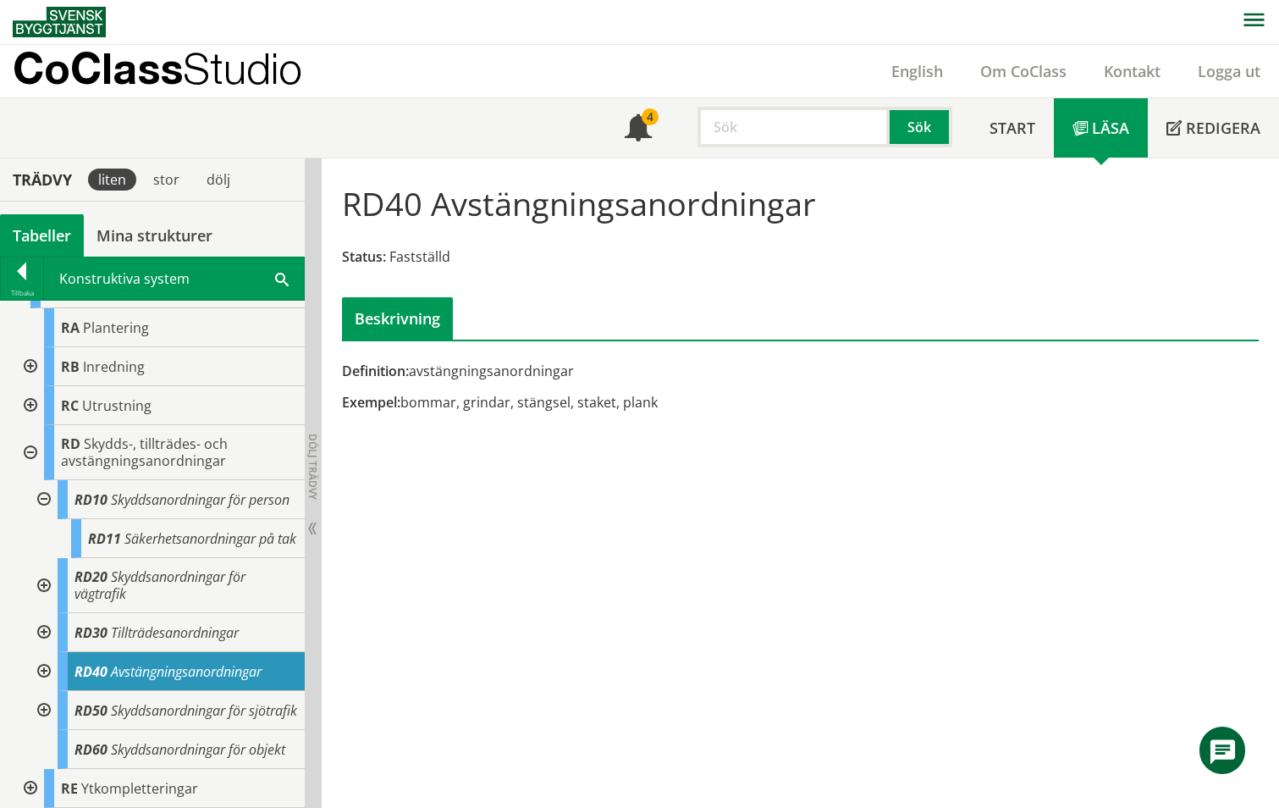
click at [41, 480] on div at bounding box center [42, 499] width 30 height 39
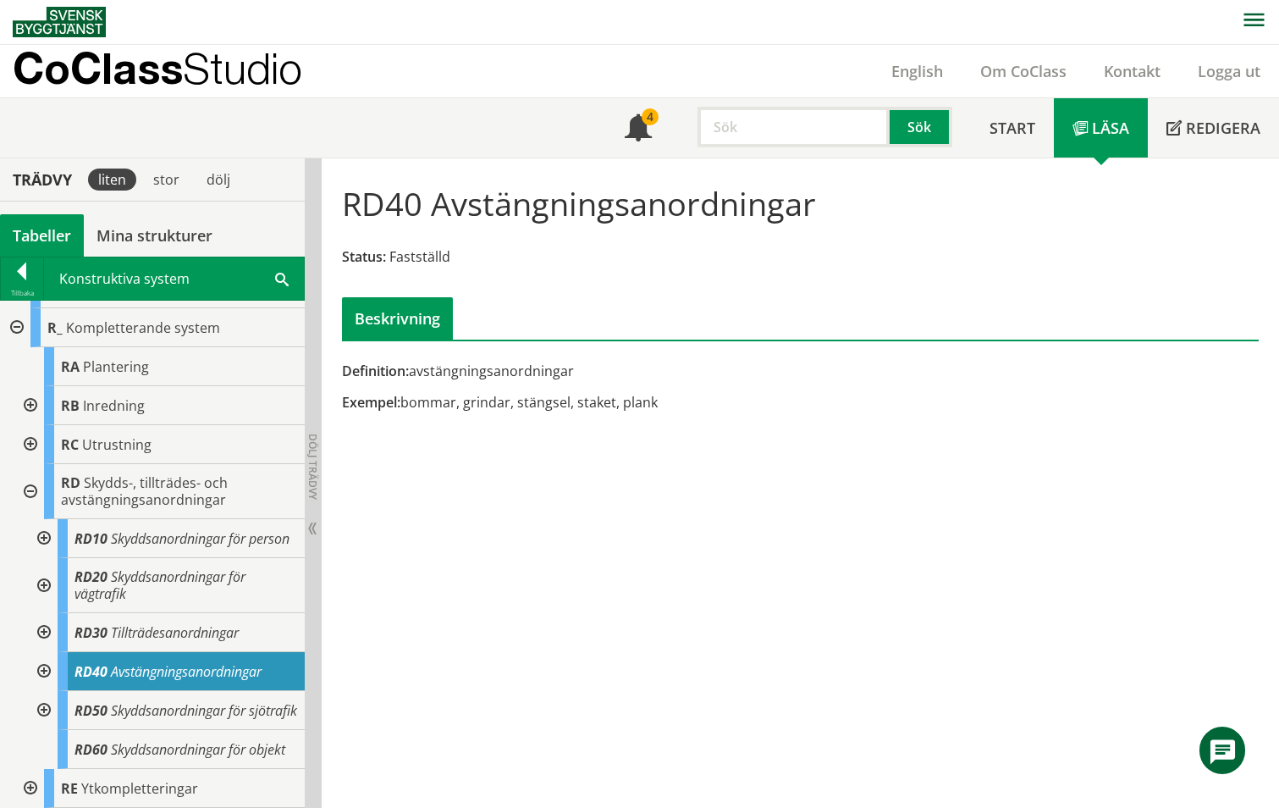
scroll to position [486, 0]
click at [32, 425] on div at bounding box center [29, 444] width 30 height 39
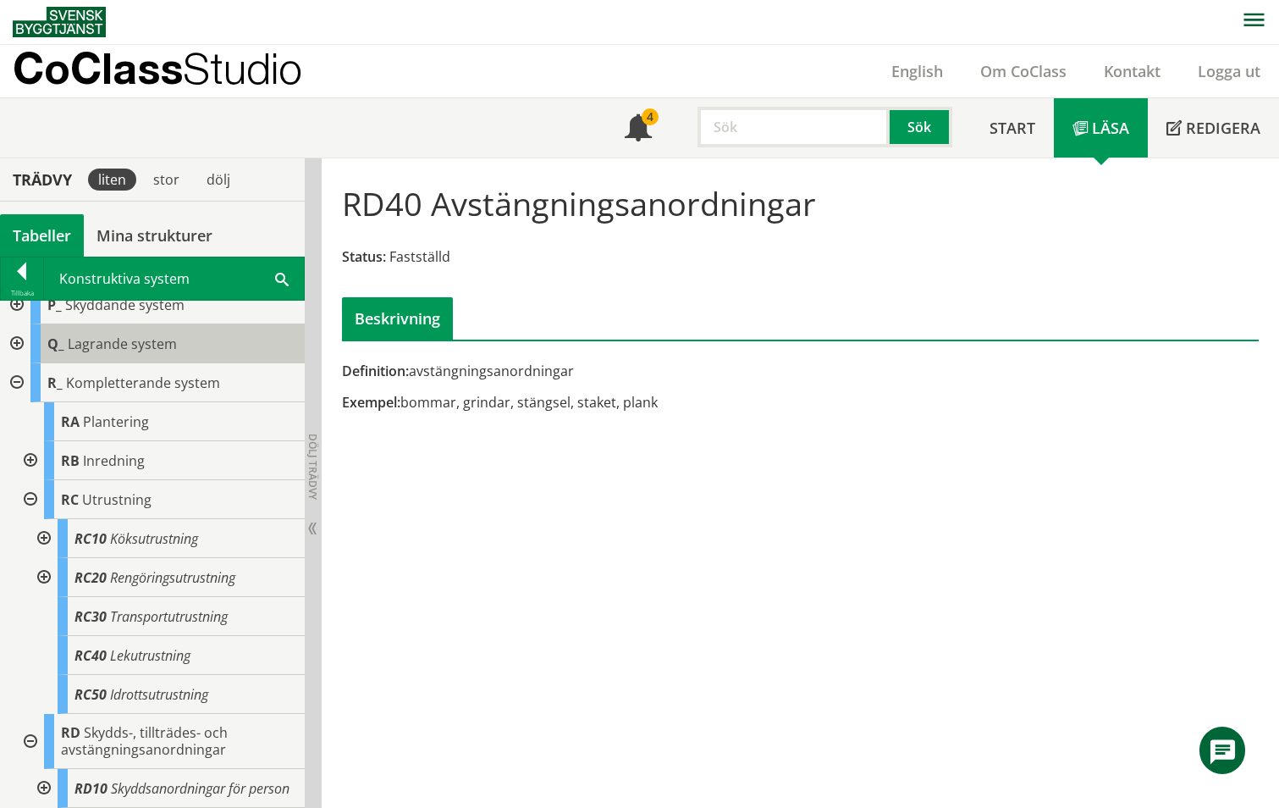
scroll to position [399, 0]
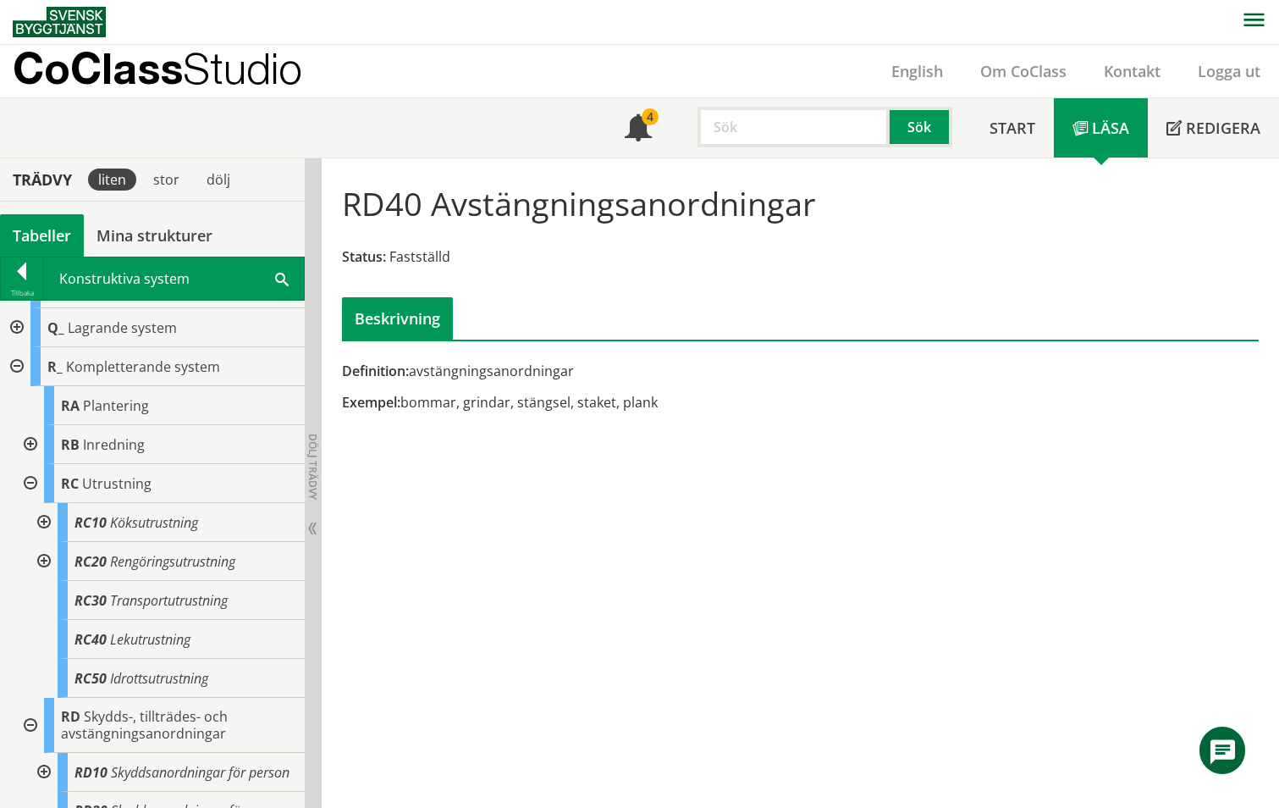
click at [31, 482] on div at bounding box center [29, 483] width 30 height 39
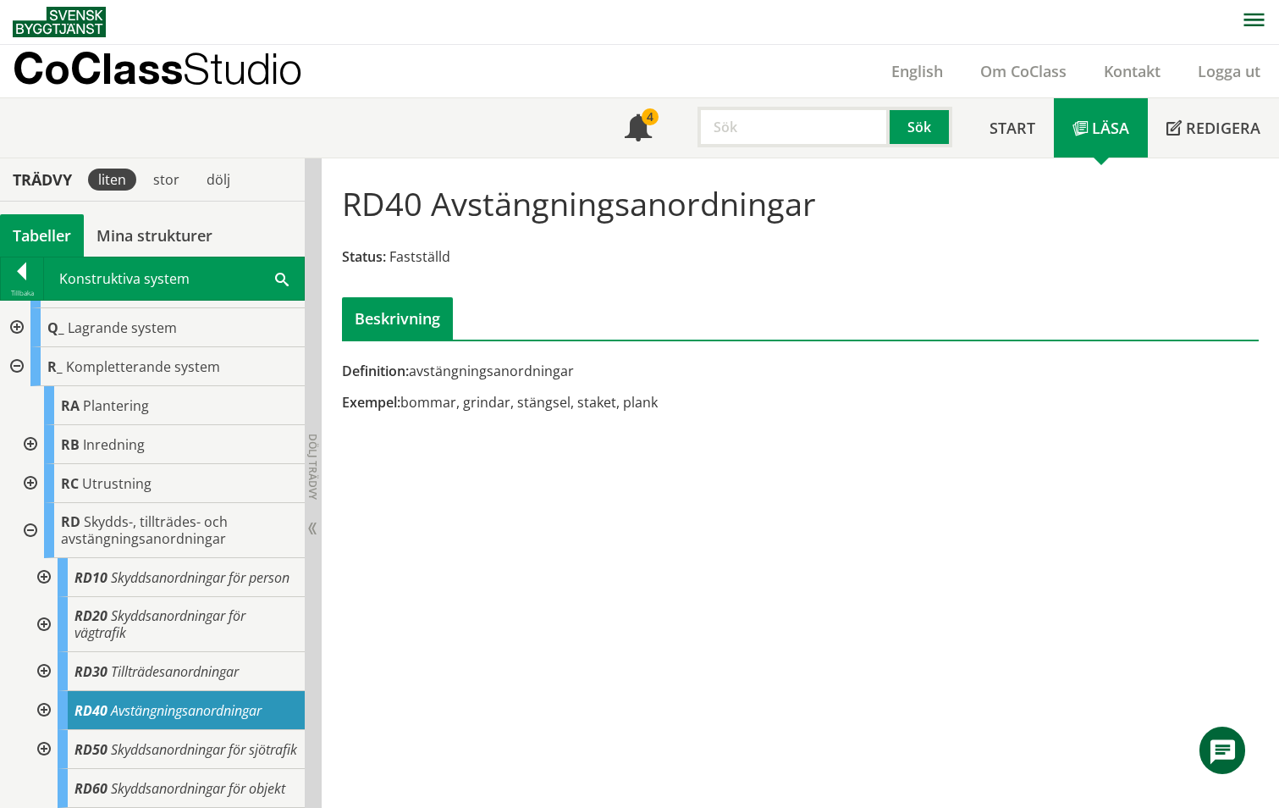
click at [722, 124] on input "text" at bounding box center [794, 127] width 192 height 41
type input "vägbom"
click at [929, 125] on button "Sök" at bounding box center [921, 127] width 63 height 41
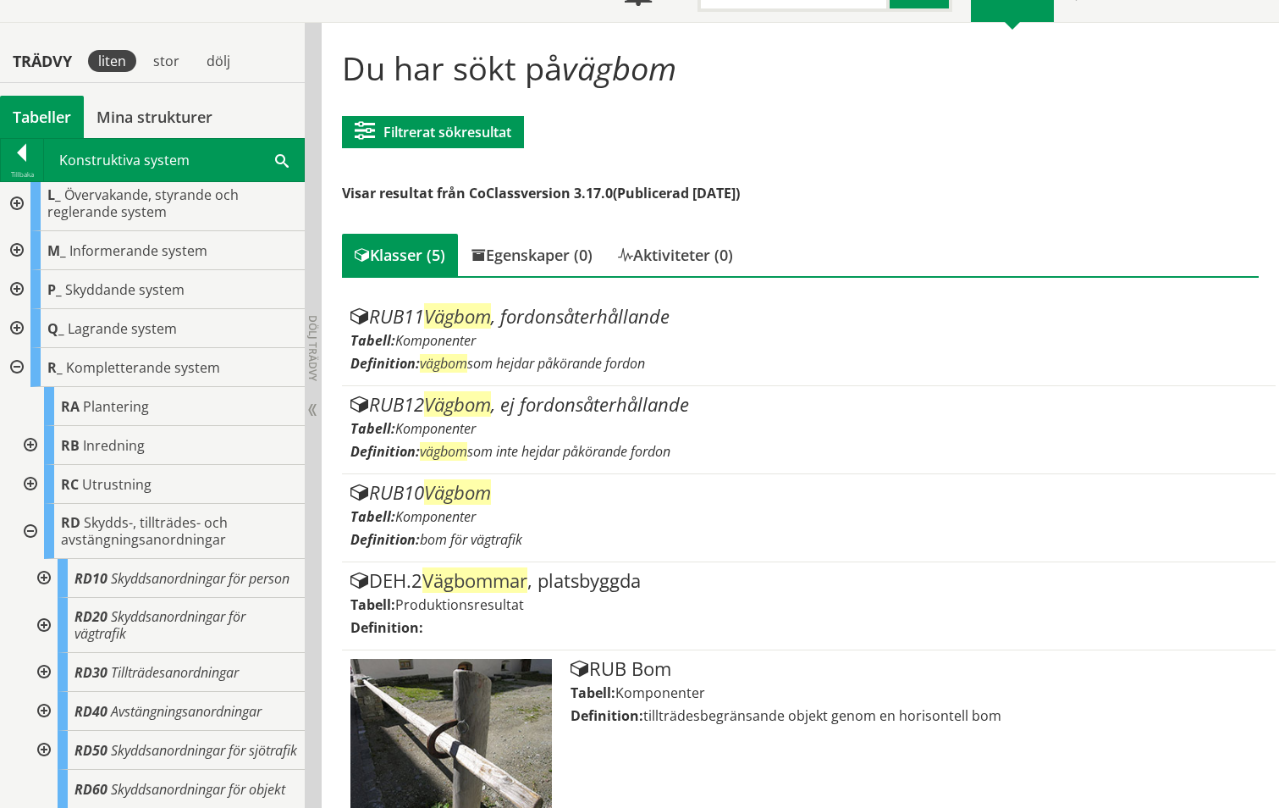
scroll to position [176, 0]
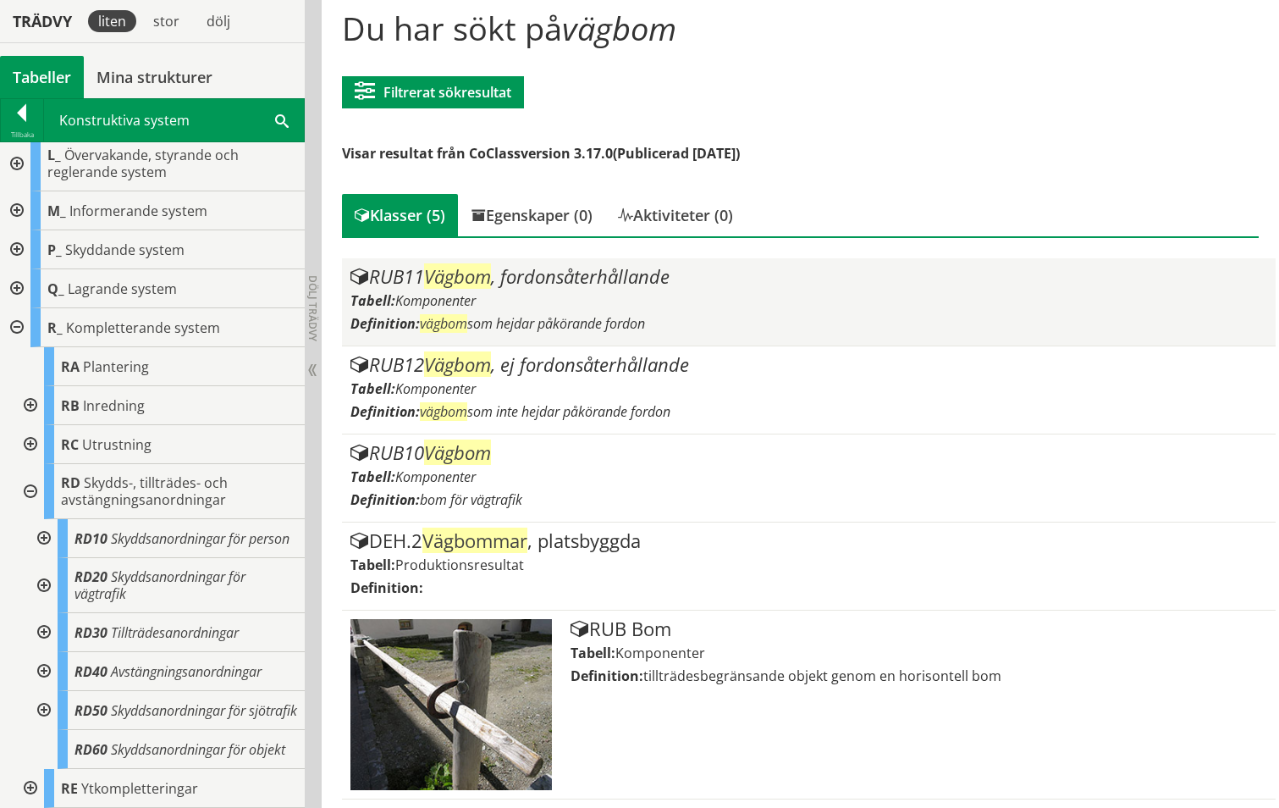
click at [460, 272] on span "Vägbom" at bounding box center [457, 275] width 67 height 25
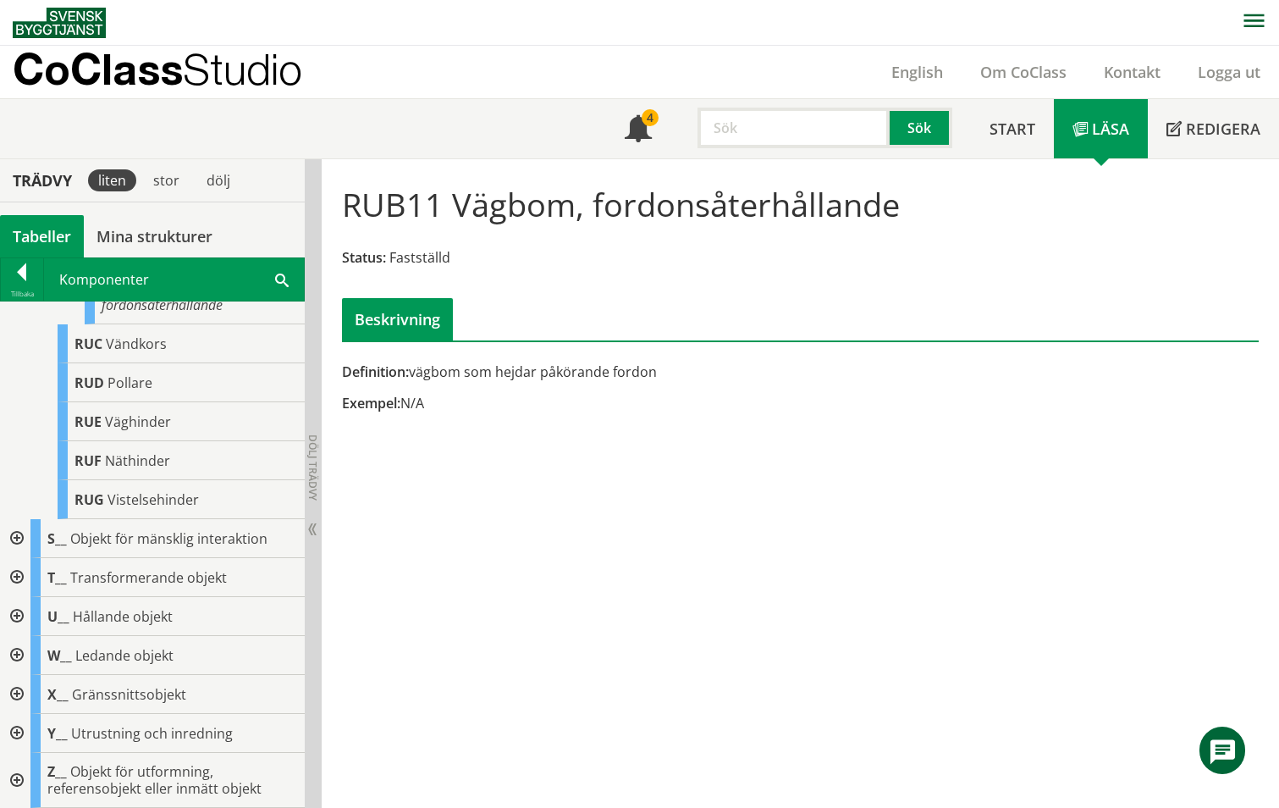
scroll to position [734, 0]
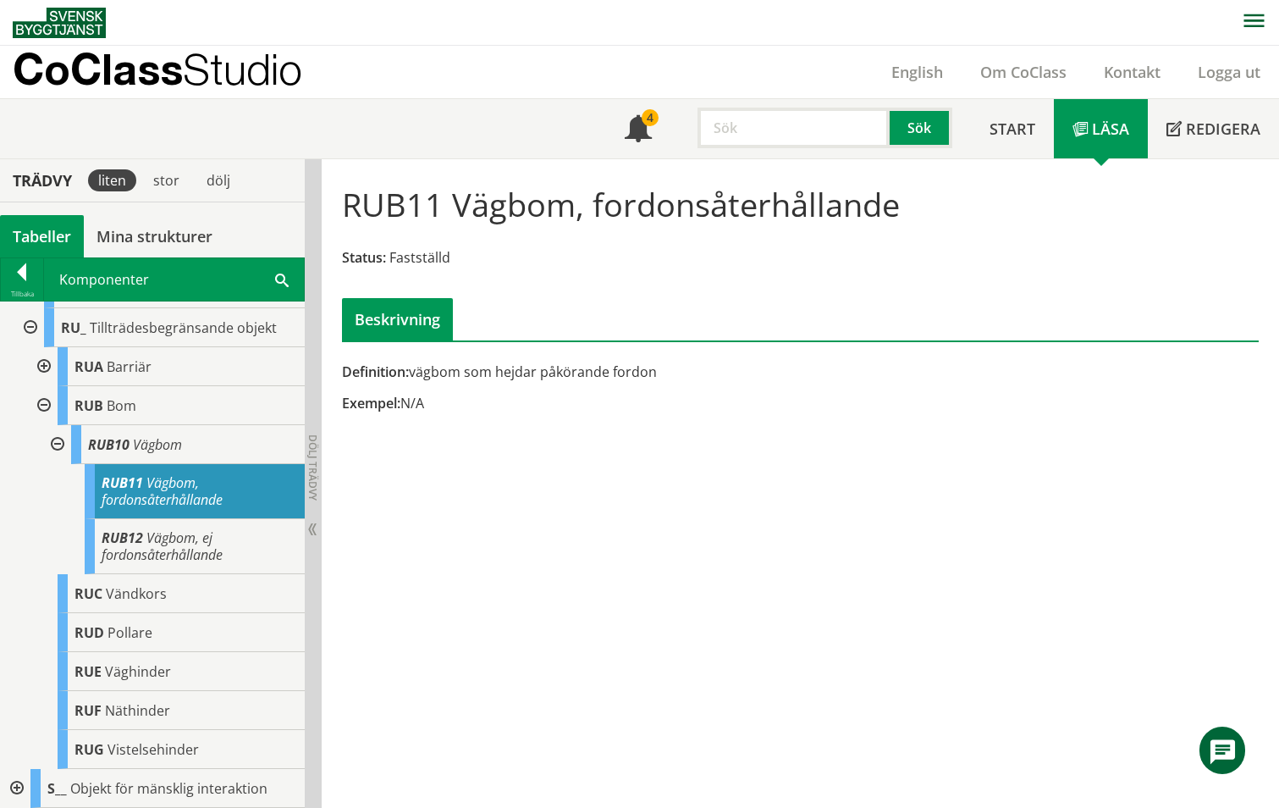
click at [58, 464] on div at bounding box center [56, 444] width 30 height 39
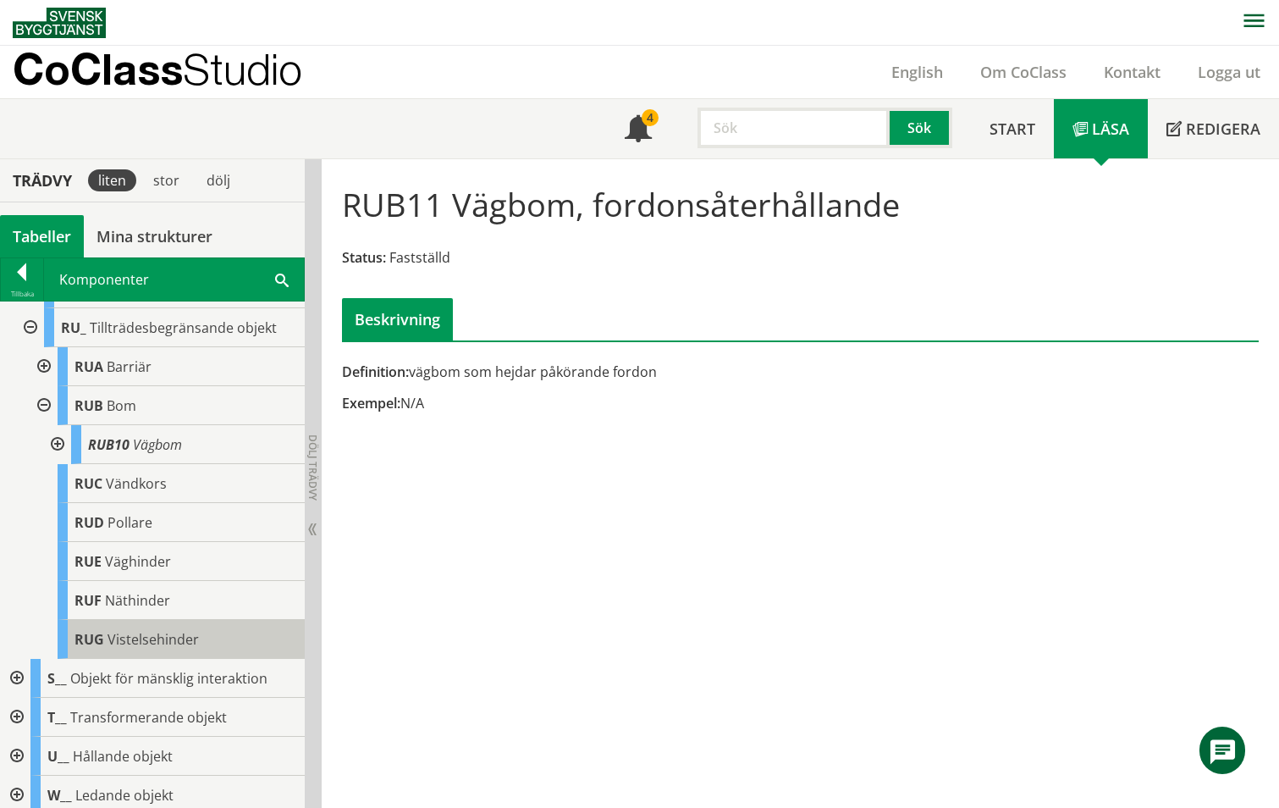
click at [99, 671] on body "AMA AMA Beskrivningsverktyg AMA Funktion BSAB Bygginfo Byggjura Byggkatalogen […" at bounding box center [639, 404] width 1279 height 808
click at [119, 668] on body "AMA AMA Beskrivningsverktyg AMA Funktion BSAB Bygginfo Byggjura Byggkatalogen […" at bounding box center [639, 404] width 1279 height 808
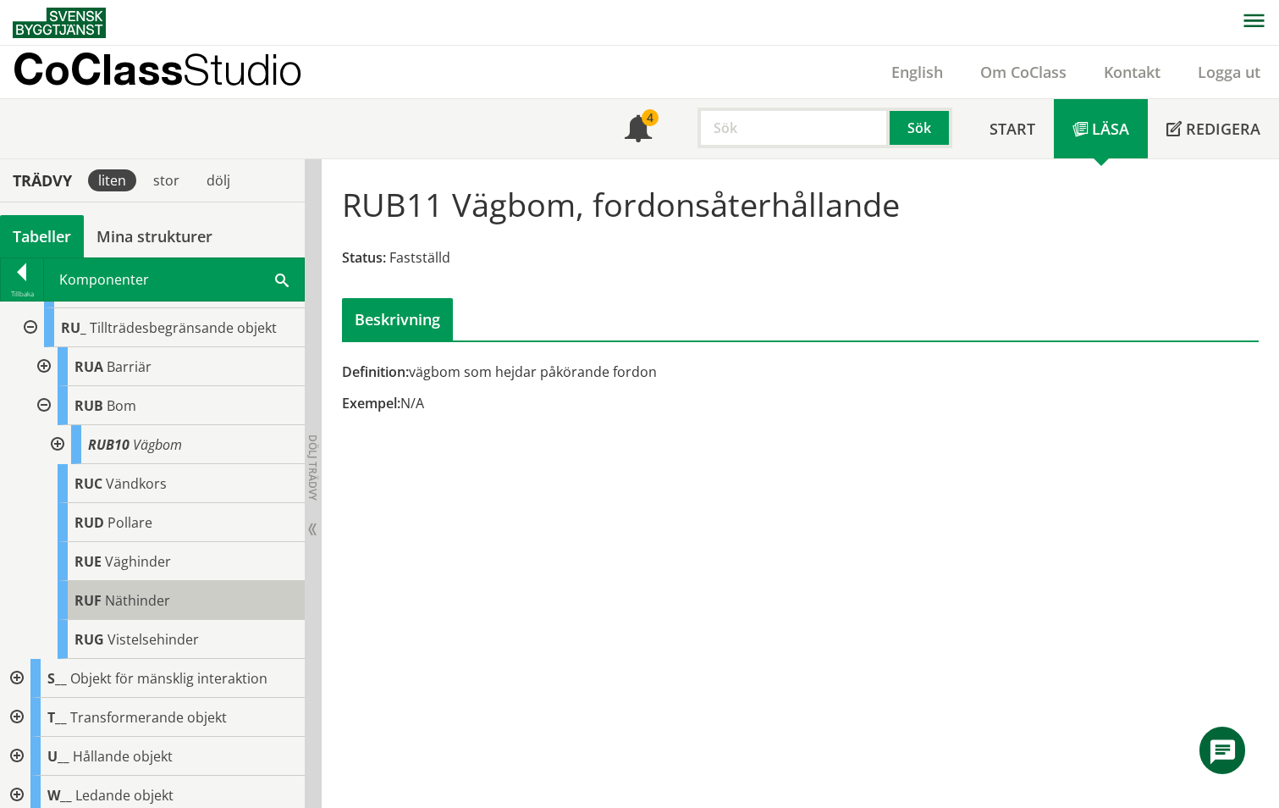
click at [89, 610] on span "RUF" at bounding box center [88, 600] width 27 height 19
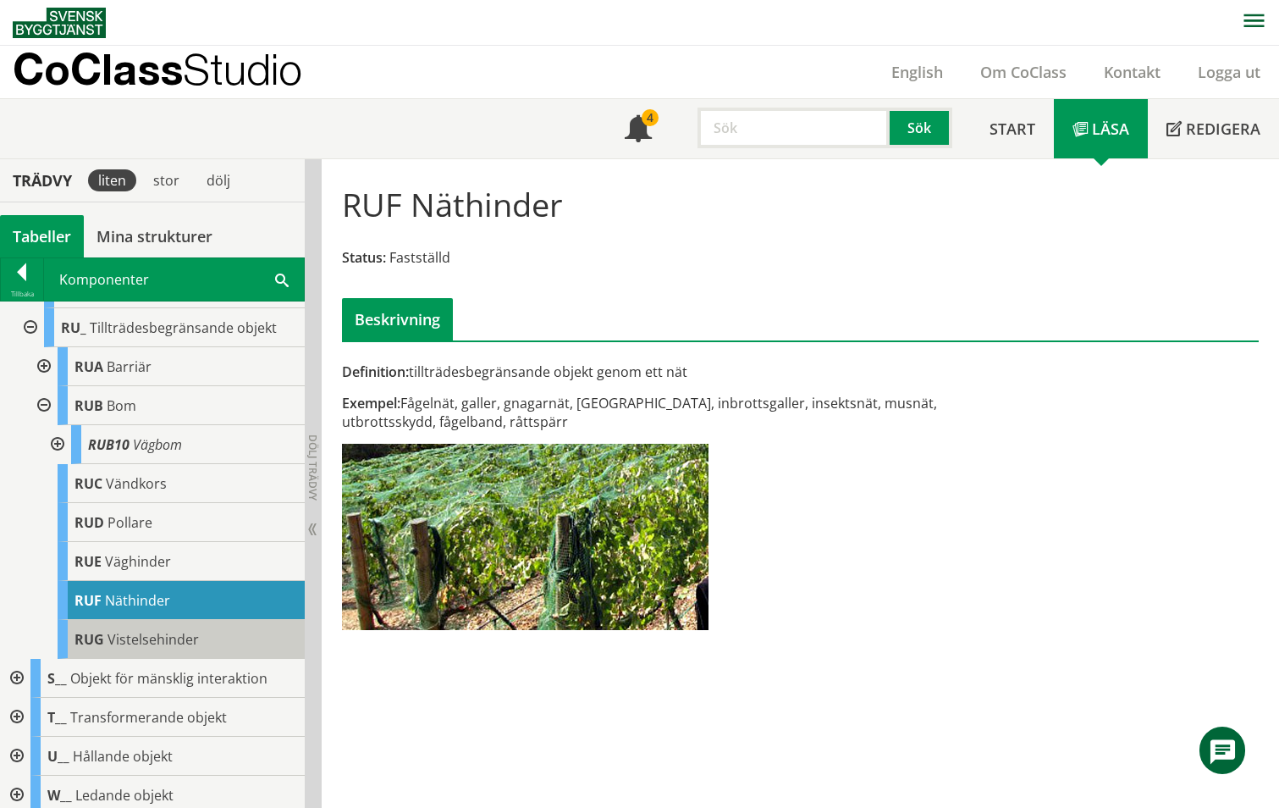
click at [97, 649] on span "RUG" at bounding box center [90, 639] width 30 height 19
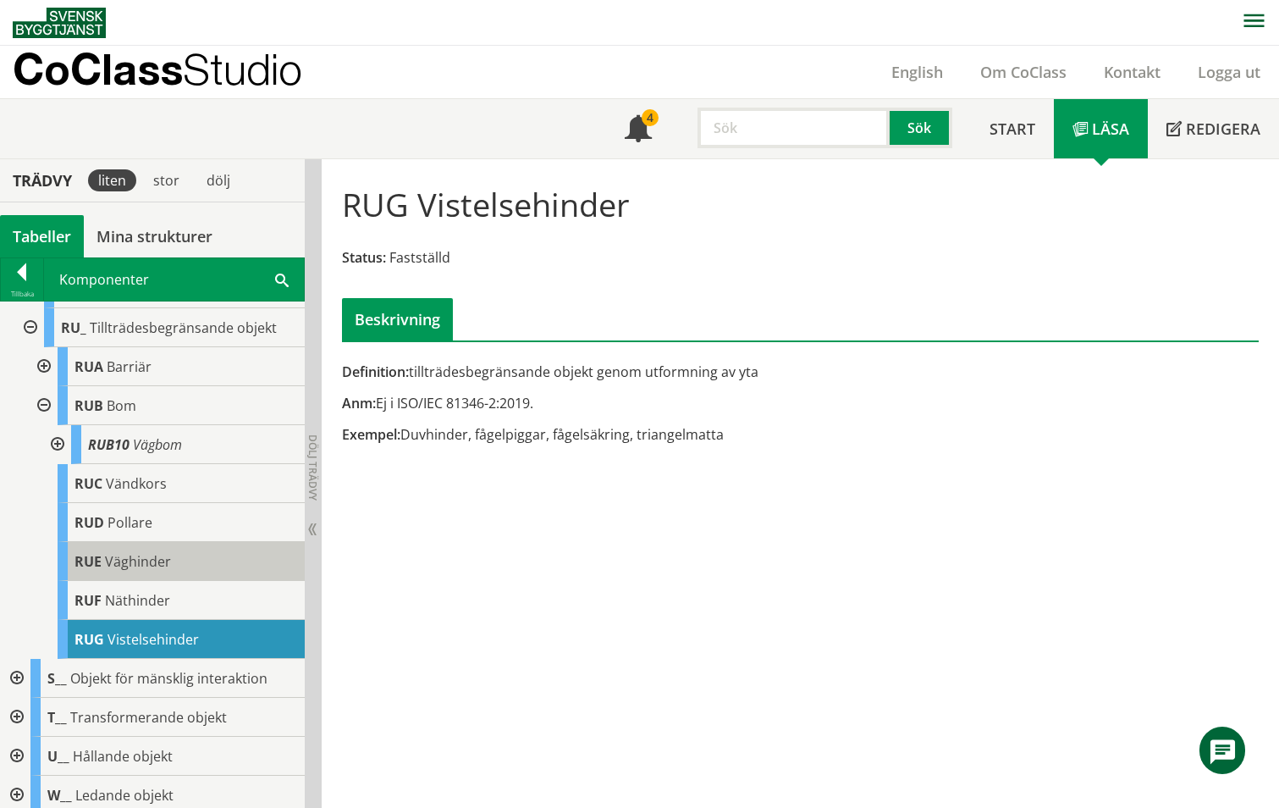
click at [111, 571] on span "Väghinder" at bounding box center [138, 561] width 66 height 19
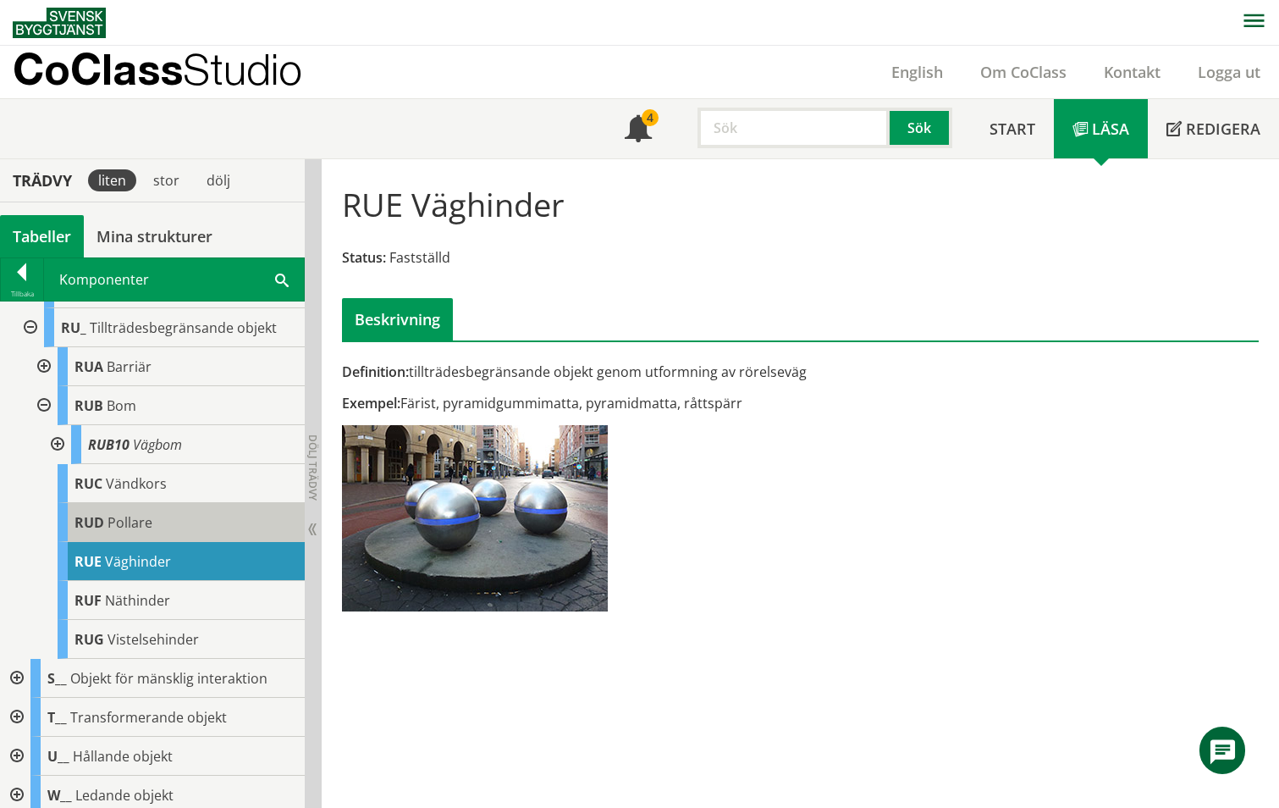
click at [122, 532] on span "Pollare" at bounding box center [130, 522] width 45 height 19
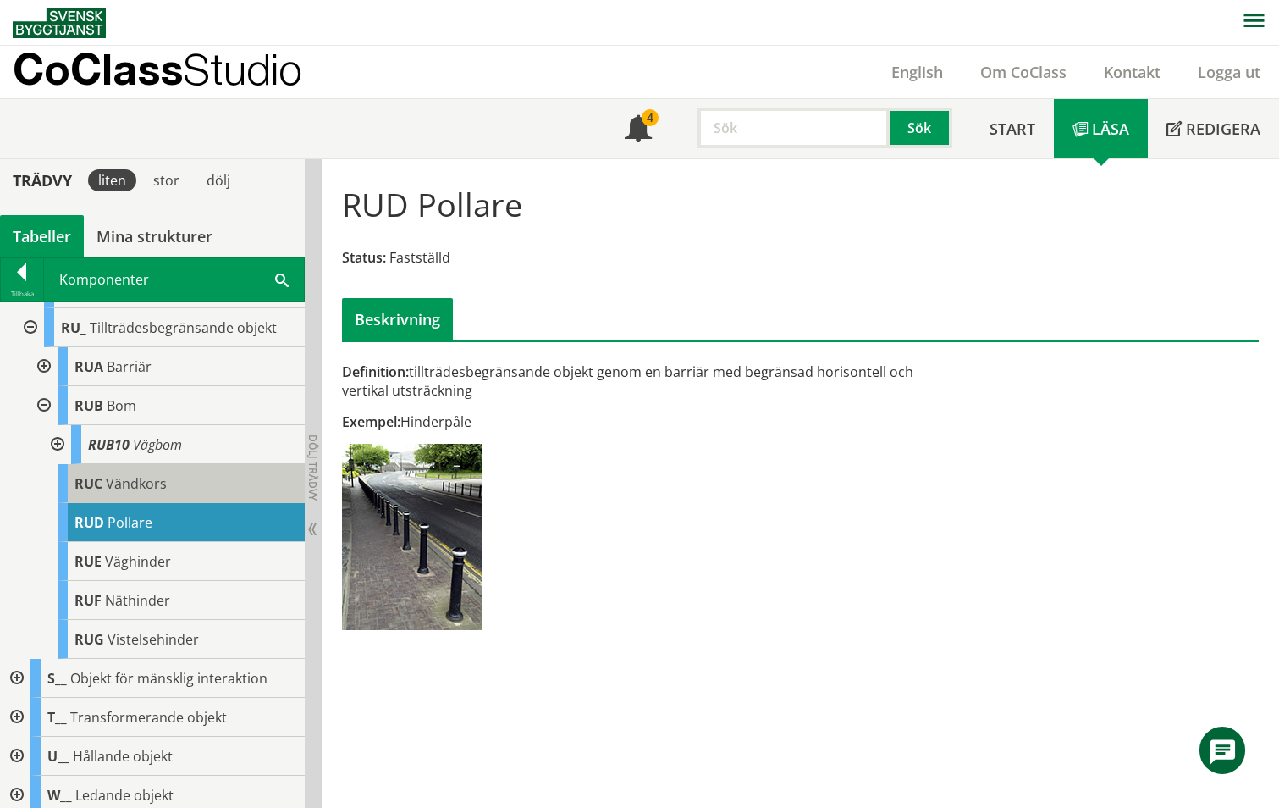
click at [127, 493] on span "Vändkors" at bounding box center [136, 483] width 61 height 19
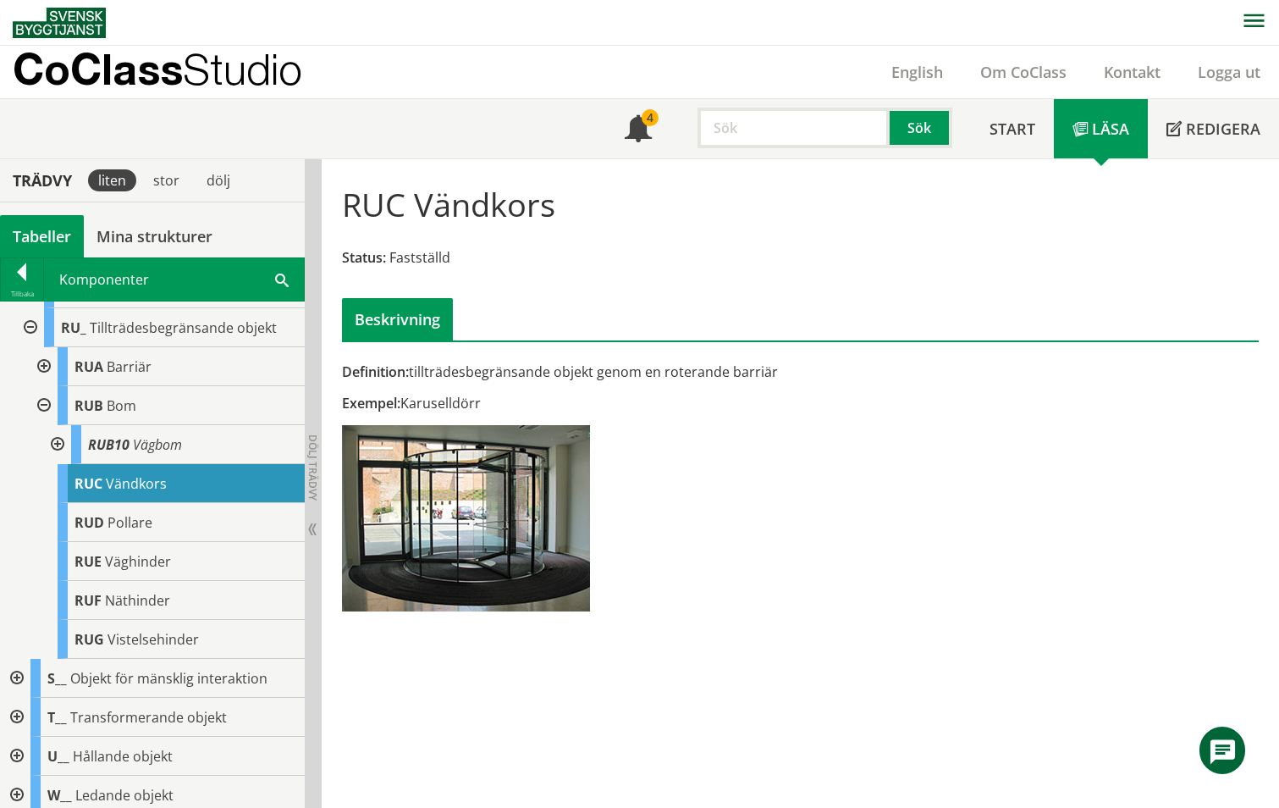
click at [56, 464] on div at bounding box center [56, 444] width 30 height 39
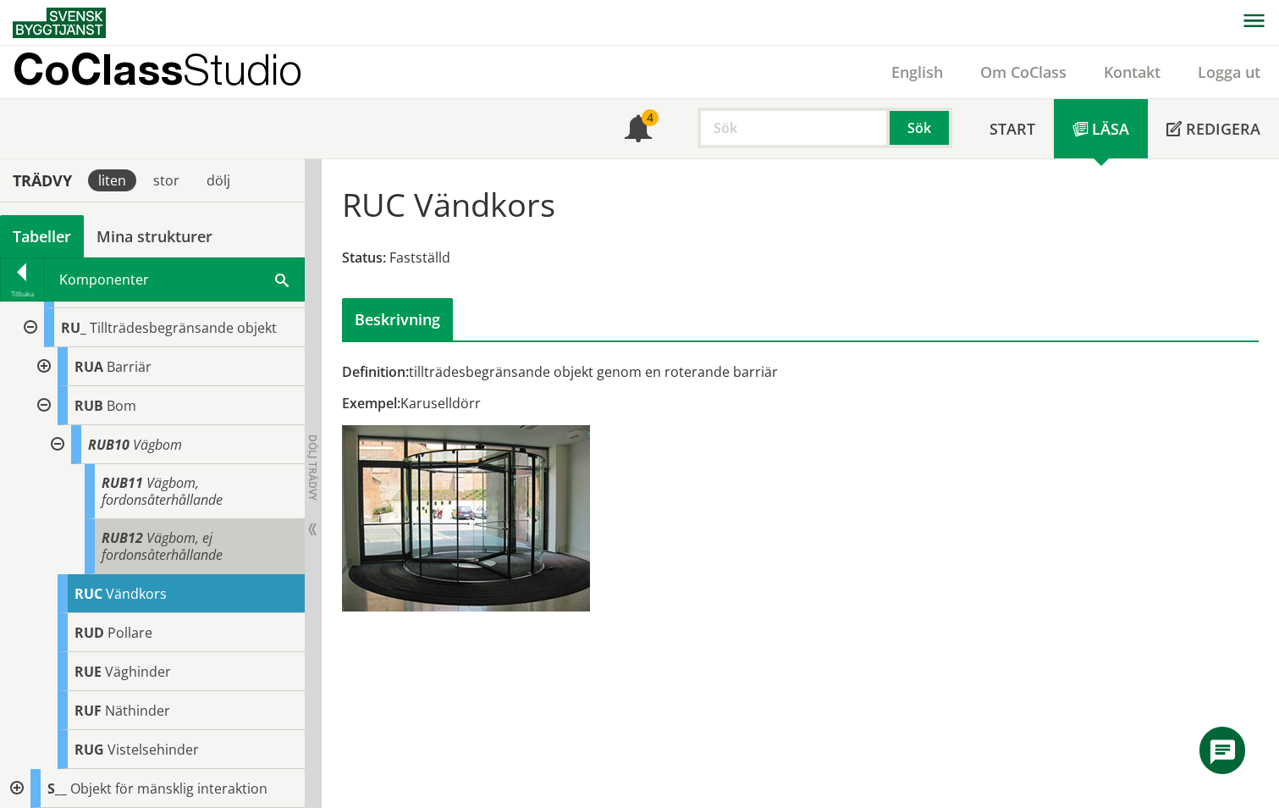
click at [167, 564] on span "Vägbom, ej fordonsåterhållande" at bounding box center [162, 546] width 121 height 36
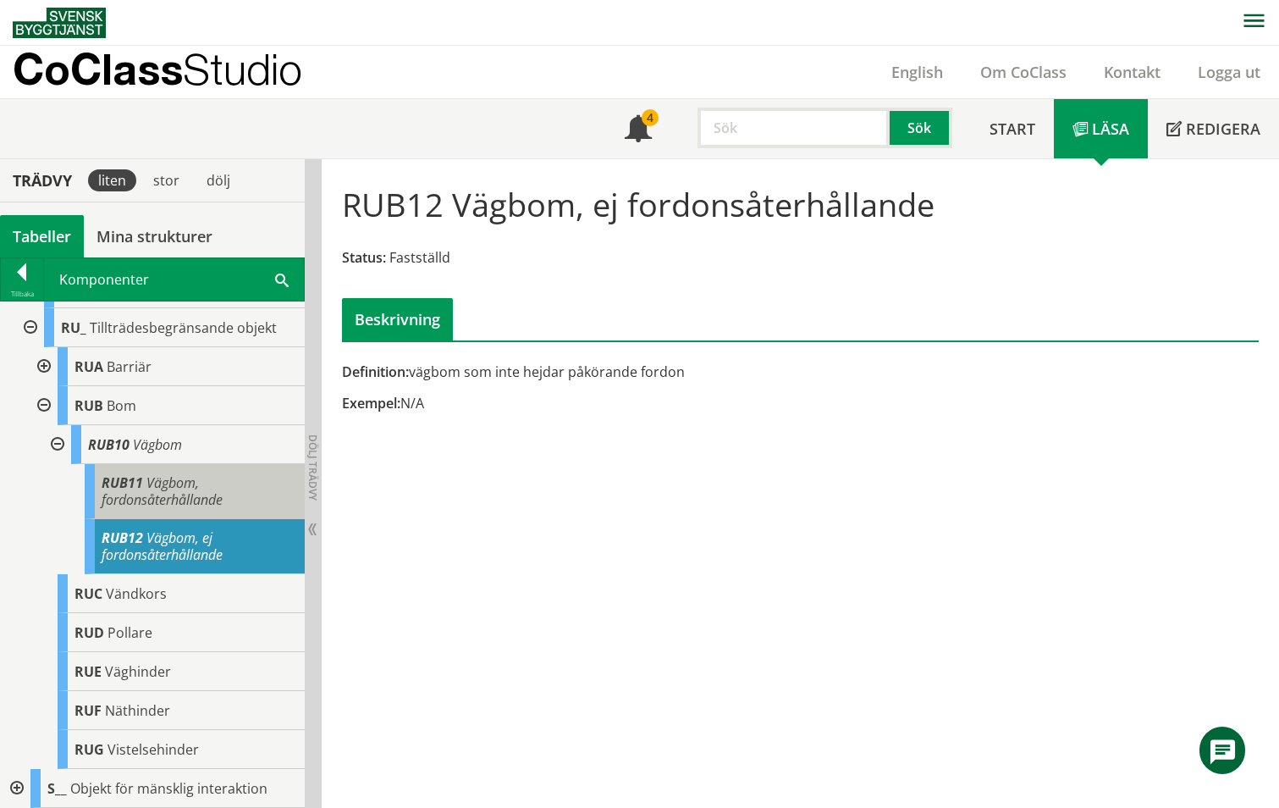
click at [147, 509] on span "Vägbom, fordonsåterhållande" at bounding box center [162, 491] width 121 height 36
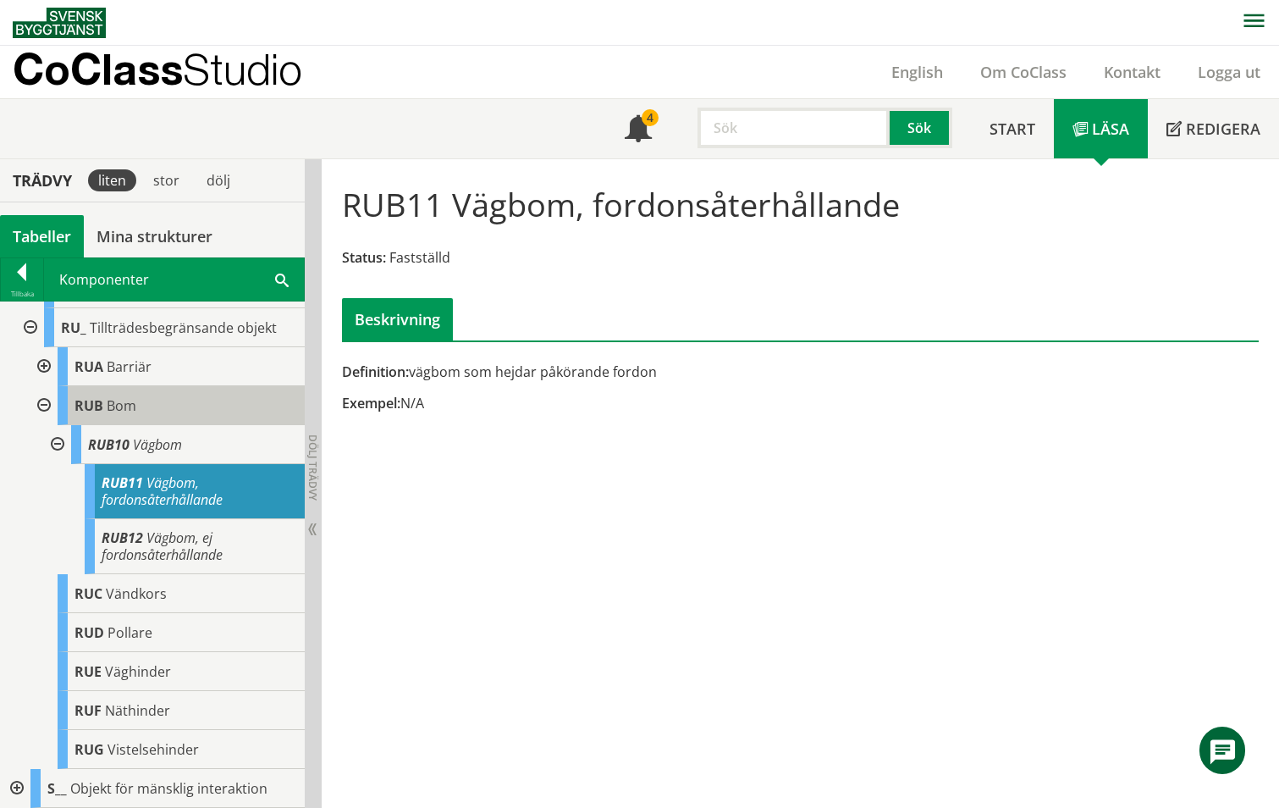
click at [113, 415] on span "Bom" at bounding box center [122, 405] width 30 height 19
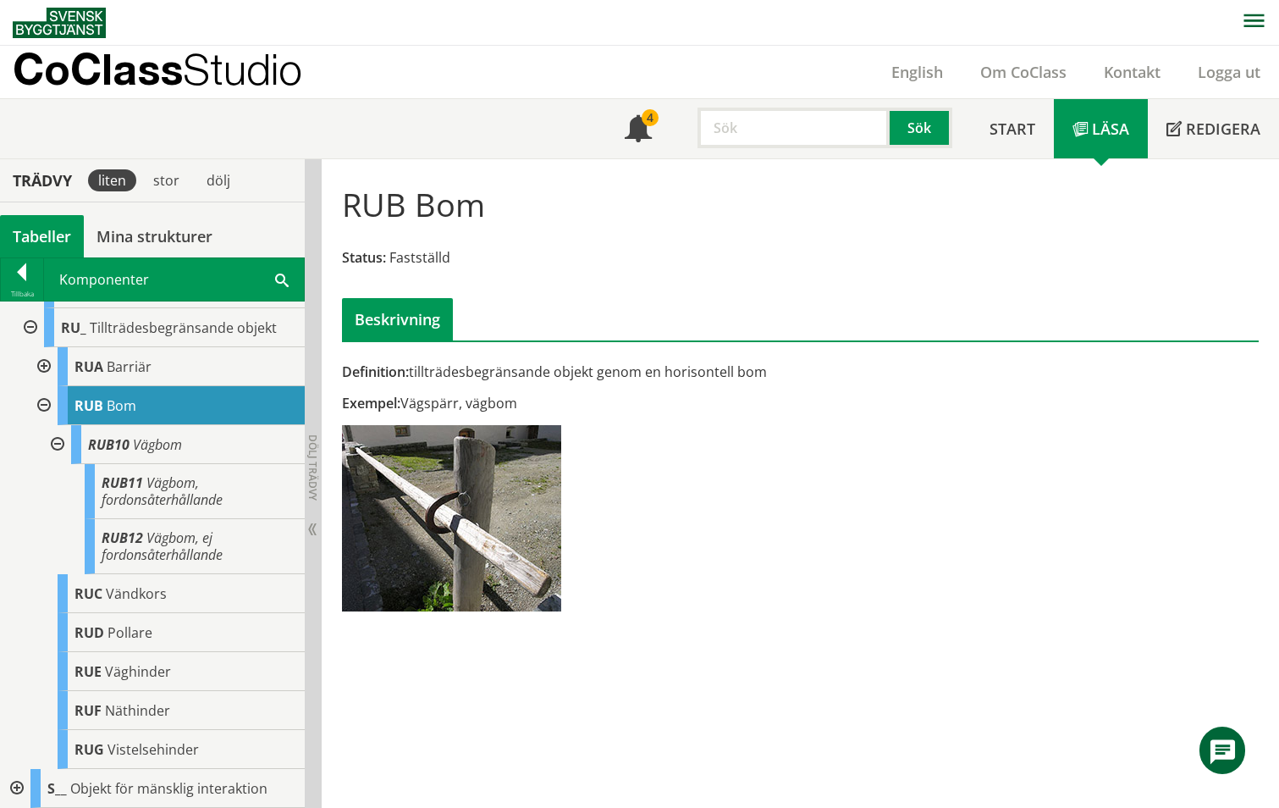
click at [47, 386] on div at bounding box center [42, 366] width 30 height 39
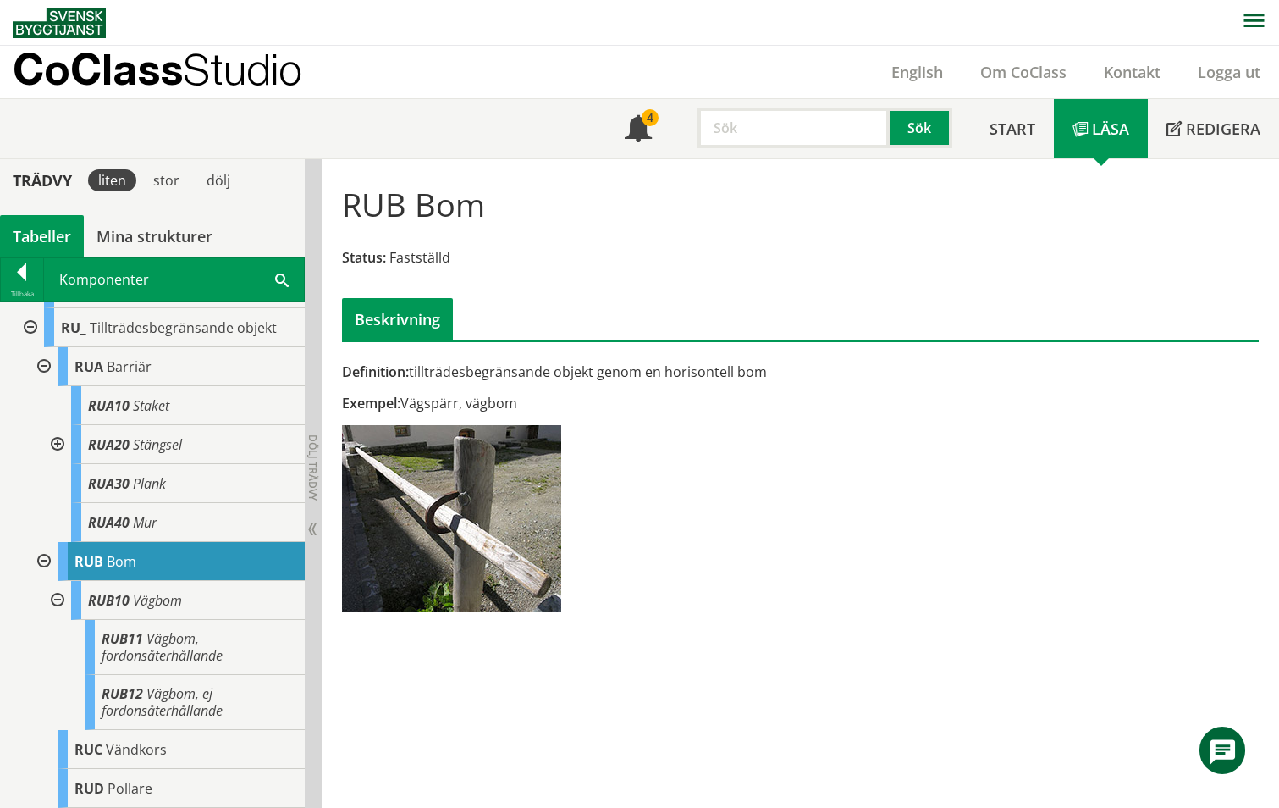
click at [57, 464] on div at bounding box center [56, 444] width 30 height 39
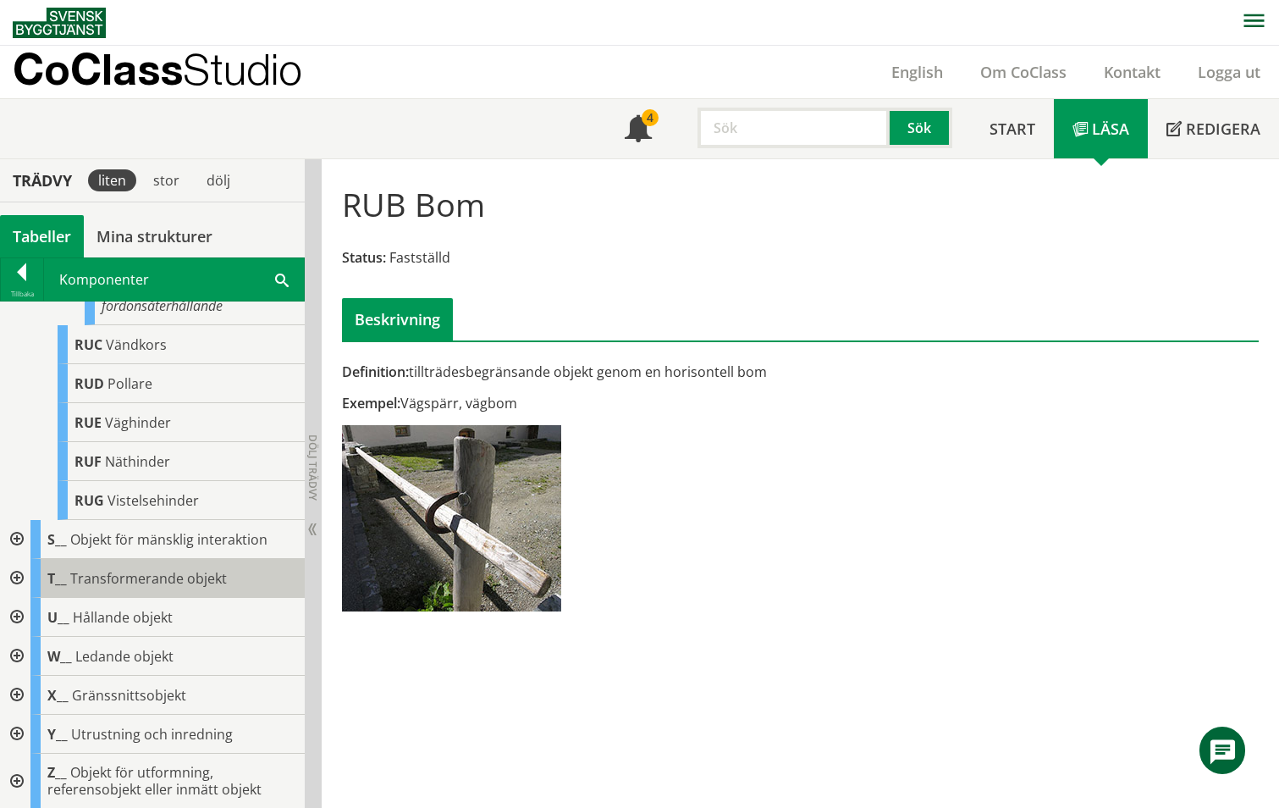
scroll to position [1249, 0]
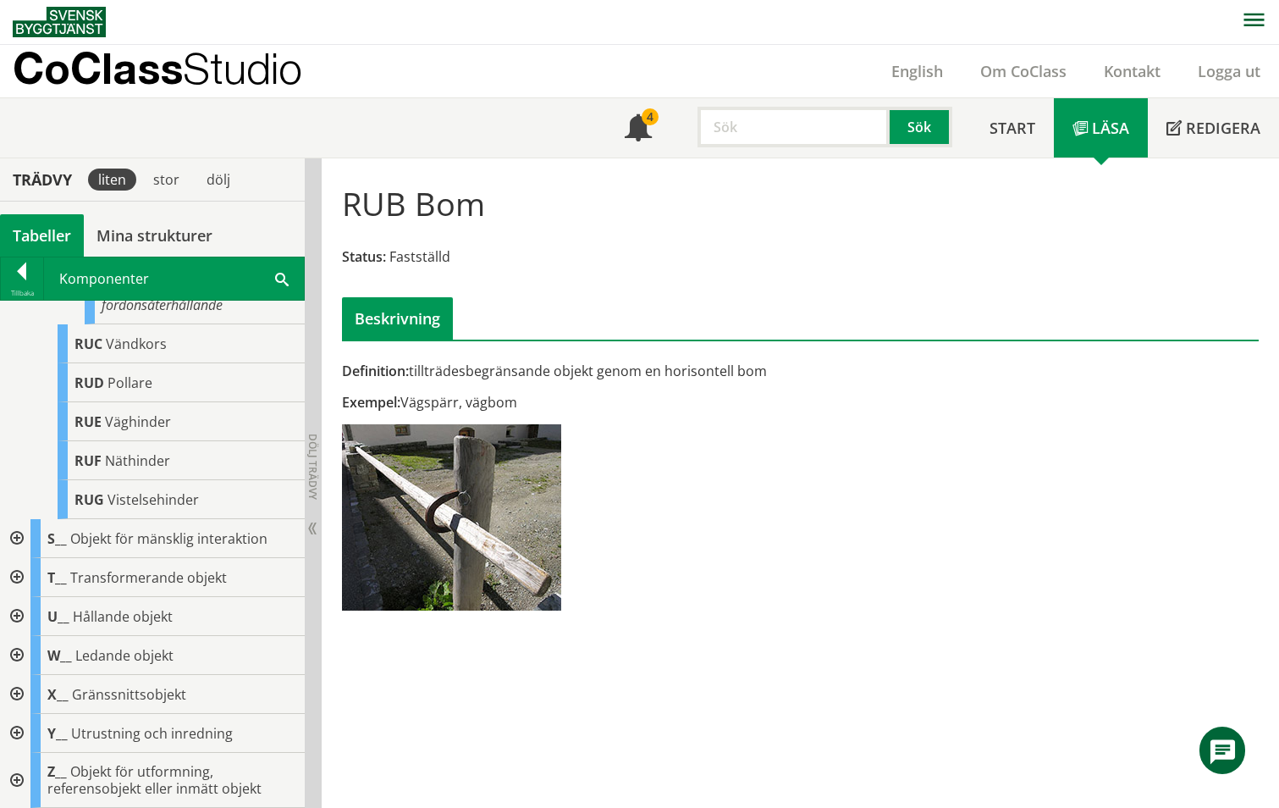
click at [18, 651] on div at bounding box center [15, 655] width 30 height 39
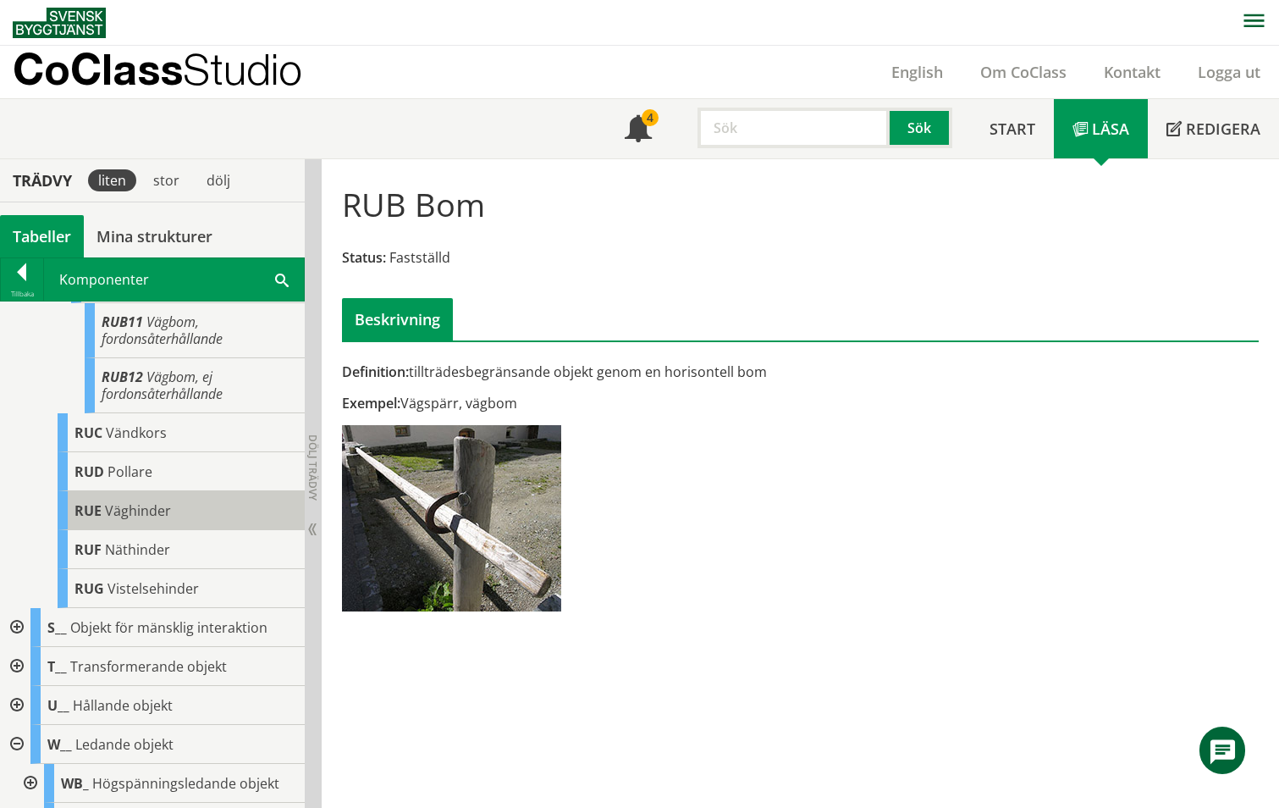
scroll to position [847, 0]
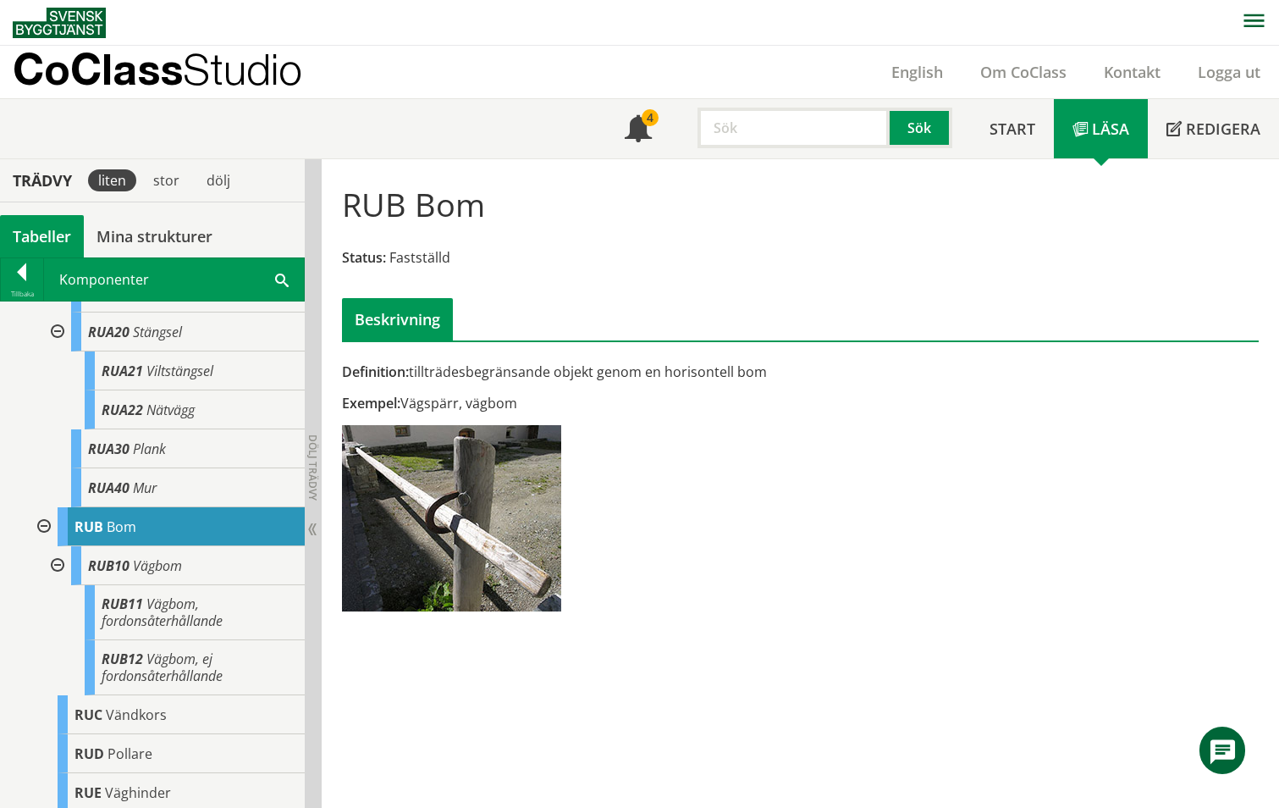
click at [743, 128] on input "text" at bounding box center [794, 128] width 192 height 41
type input "gupp"
click at [924, 130] on button "Sök" at bounding box center [921, 128] width 63 height 41
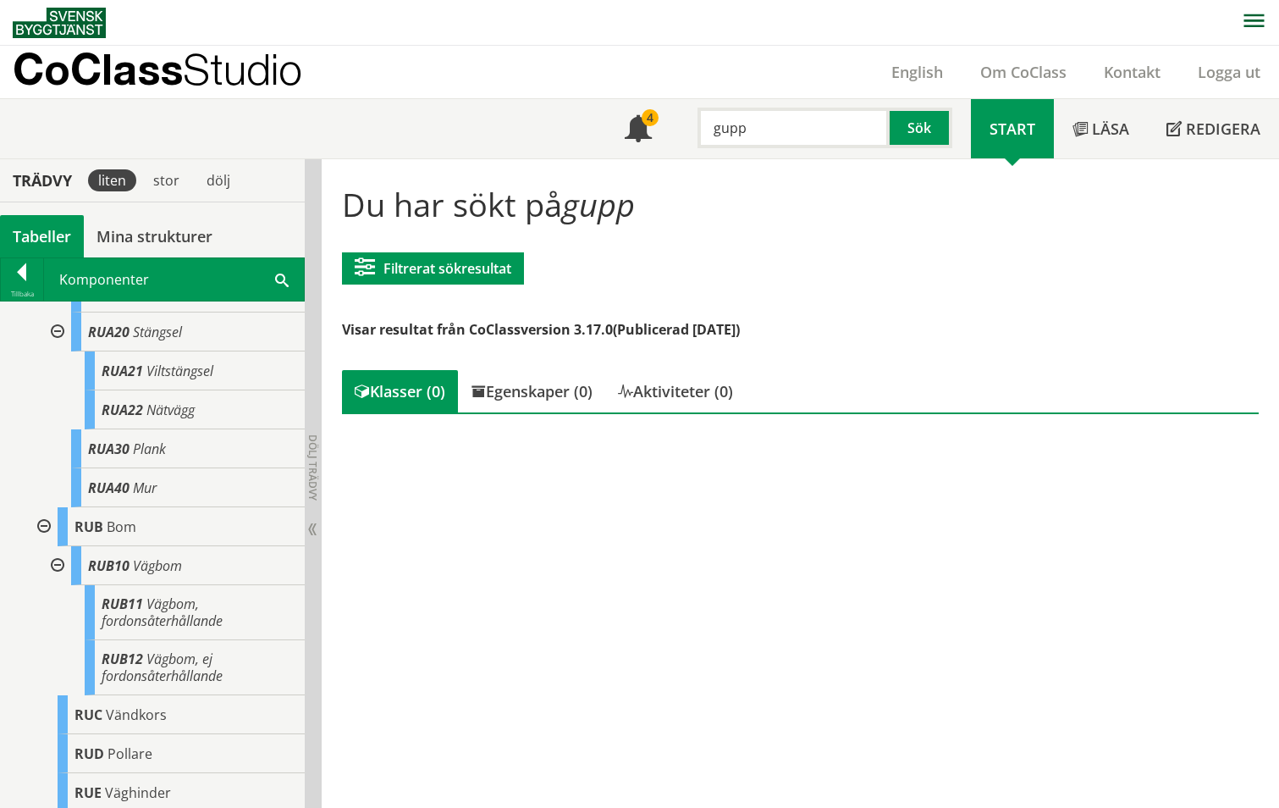
drag, startPoint x: 773, startPoint y: 124, endPoint x: 716, endPoint y: 132, distance: 57.2
click at [716, 132] on input "gupp" at bounding box center [794, 128] width 192 height 41
click at [746, 167] on div "farthinder" at bounding box center [790, 163] width 177 height 25
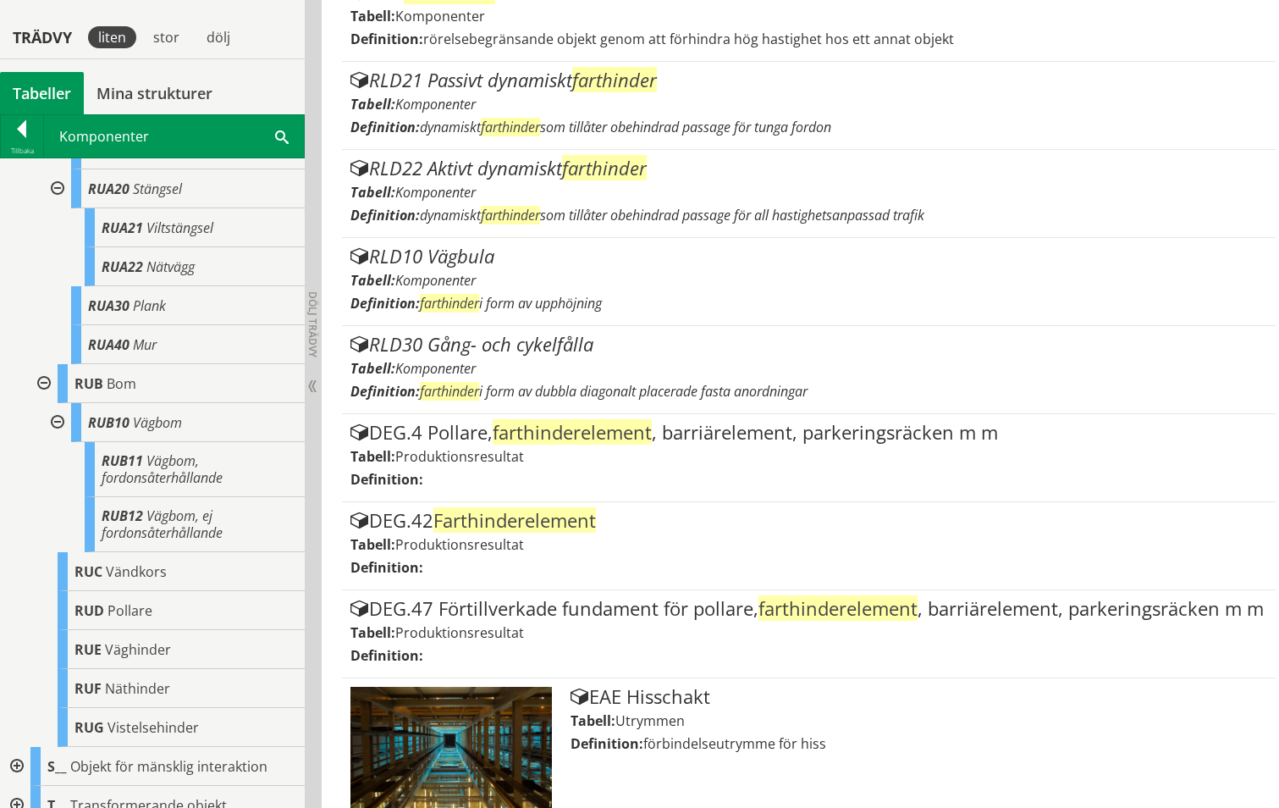
scroll to position [565, 0]
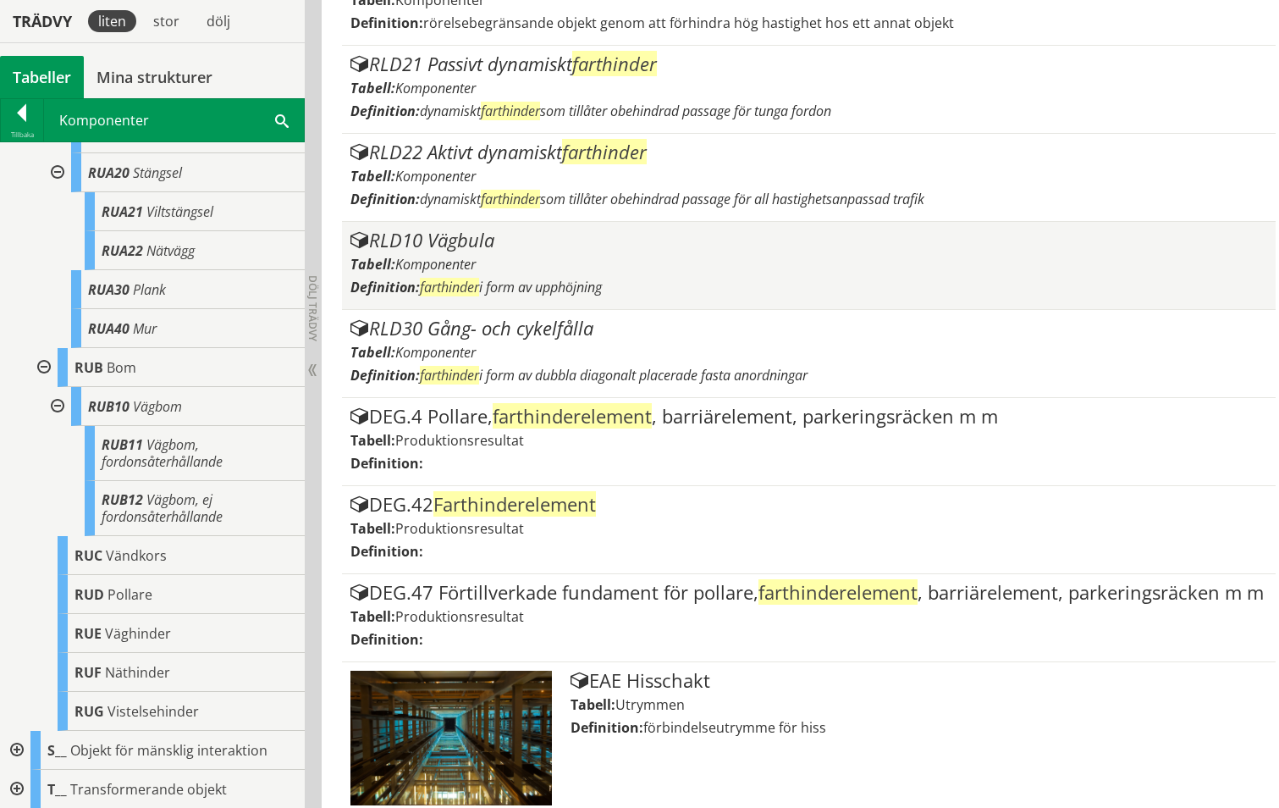
type input "farthinder"
click at [425, 240] on div "RLD10 Vägbula" at bounding box center [810, 240] width 918 height 20
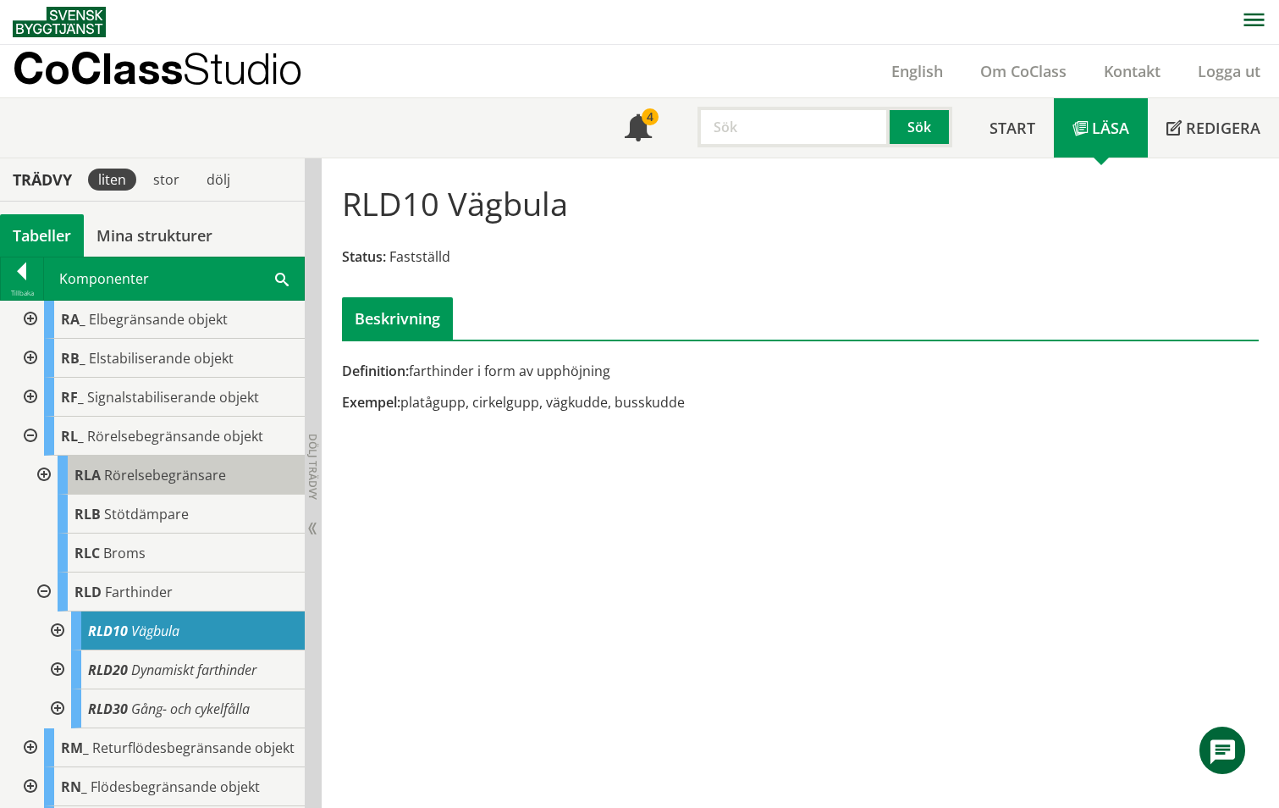
scroll to position [565, 0]
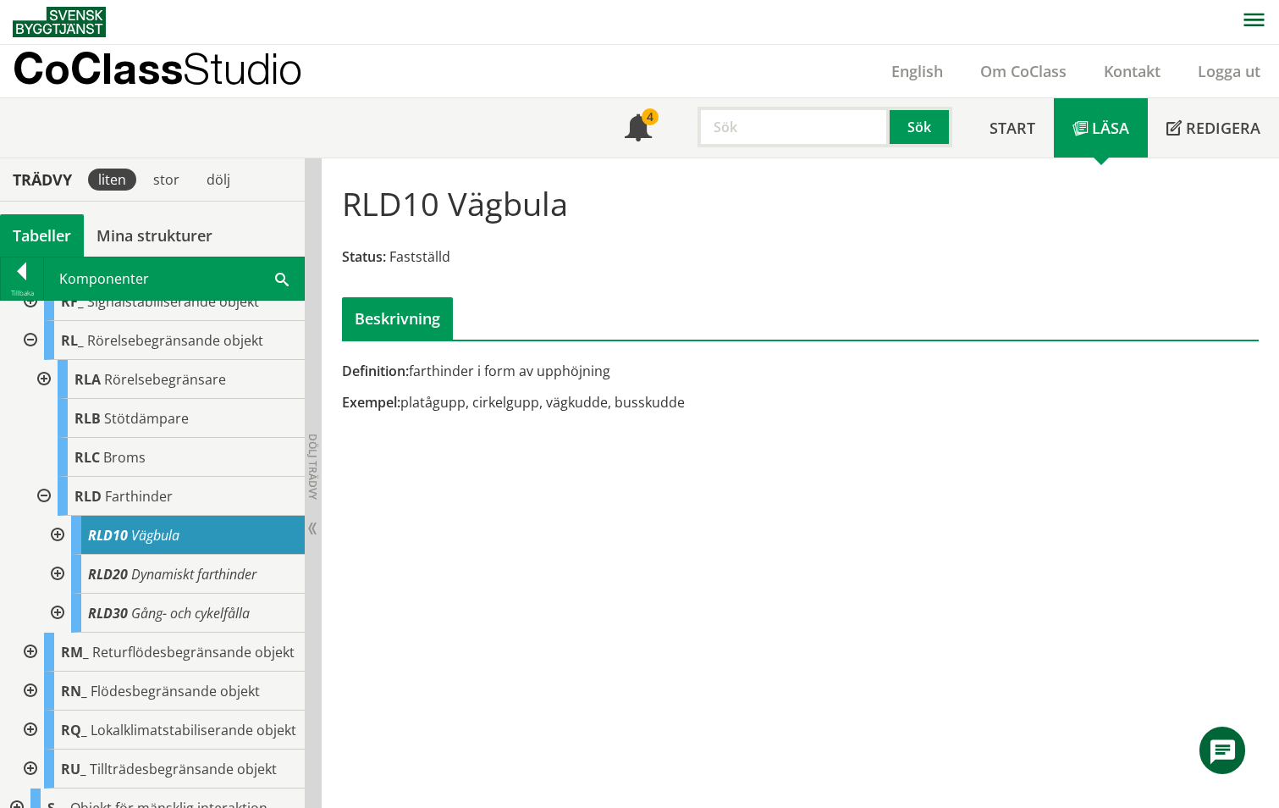
click at [61, 531] on div at bounding box center [56, 535] width 30 height 39
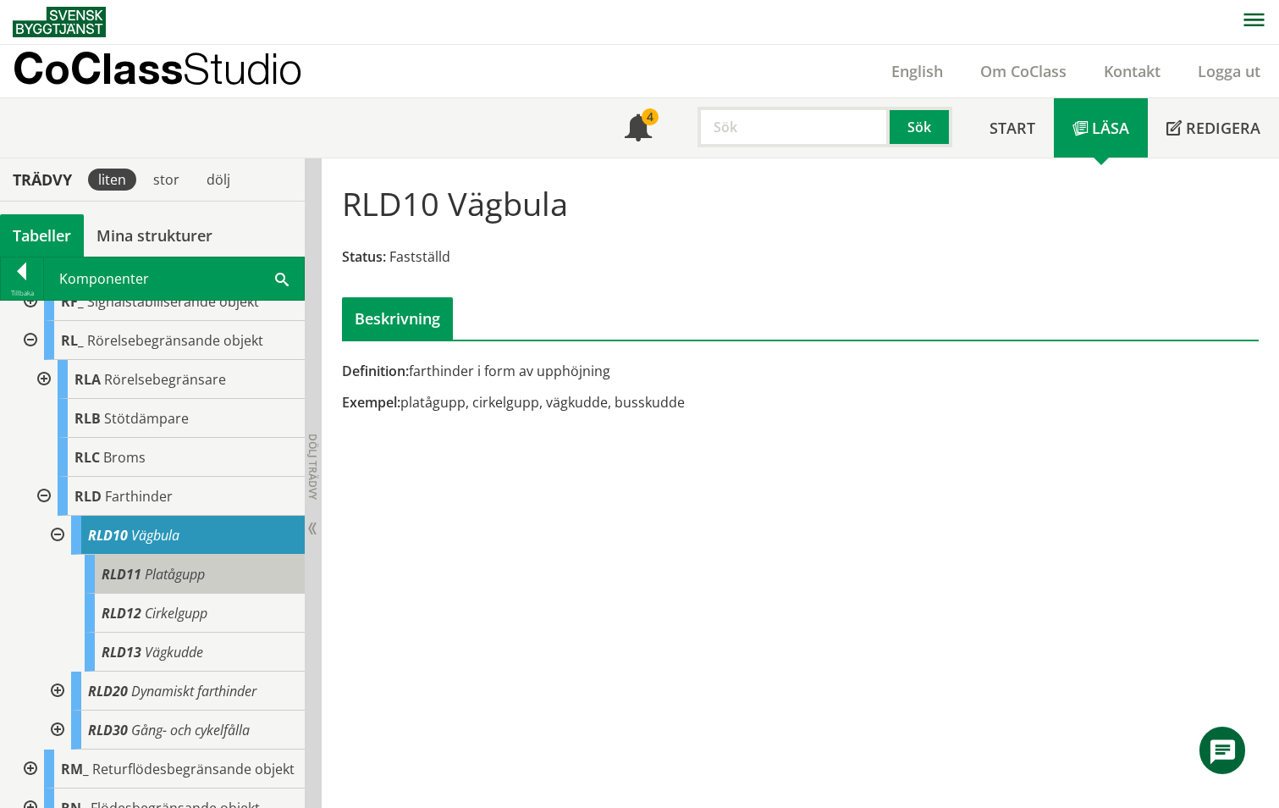
click at [130, 579] on span "RLD11" at bounding box center [122, 574] width 40 height 19
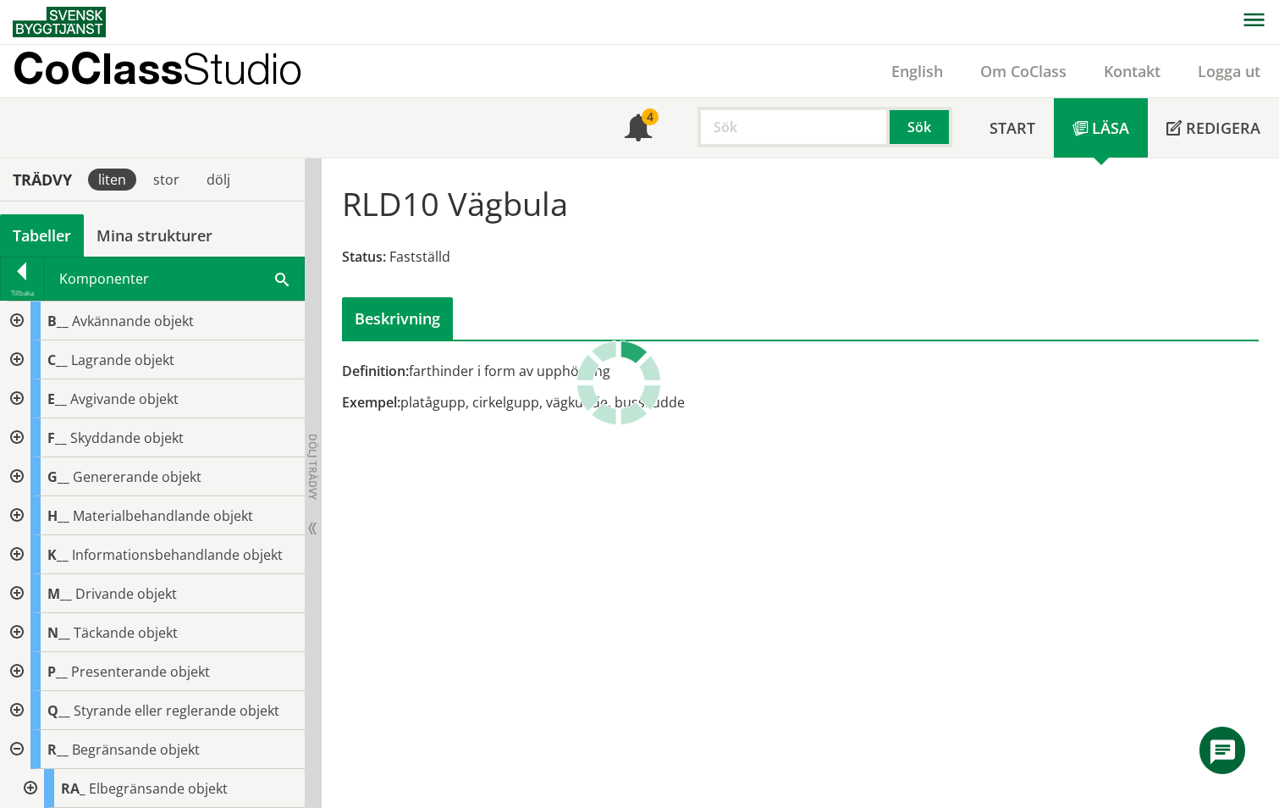
scroll to position [1, 0]
